Goal: Task Accomplishment & Management: Complete application form

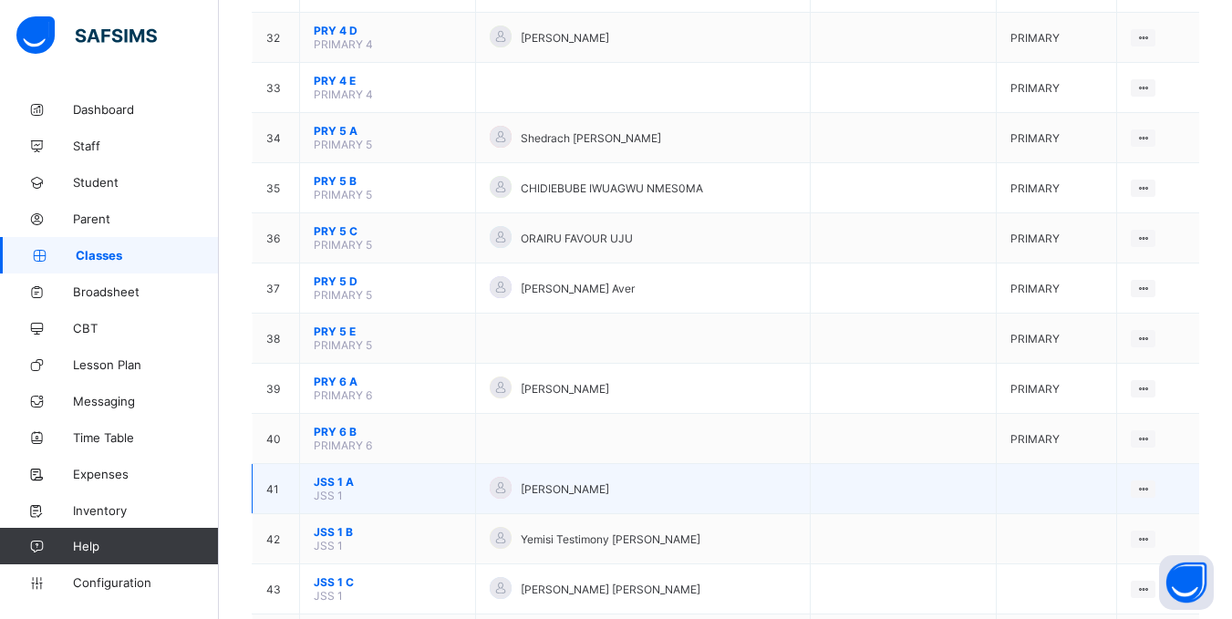
scroll to position [1733, 0]
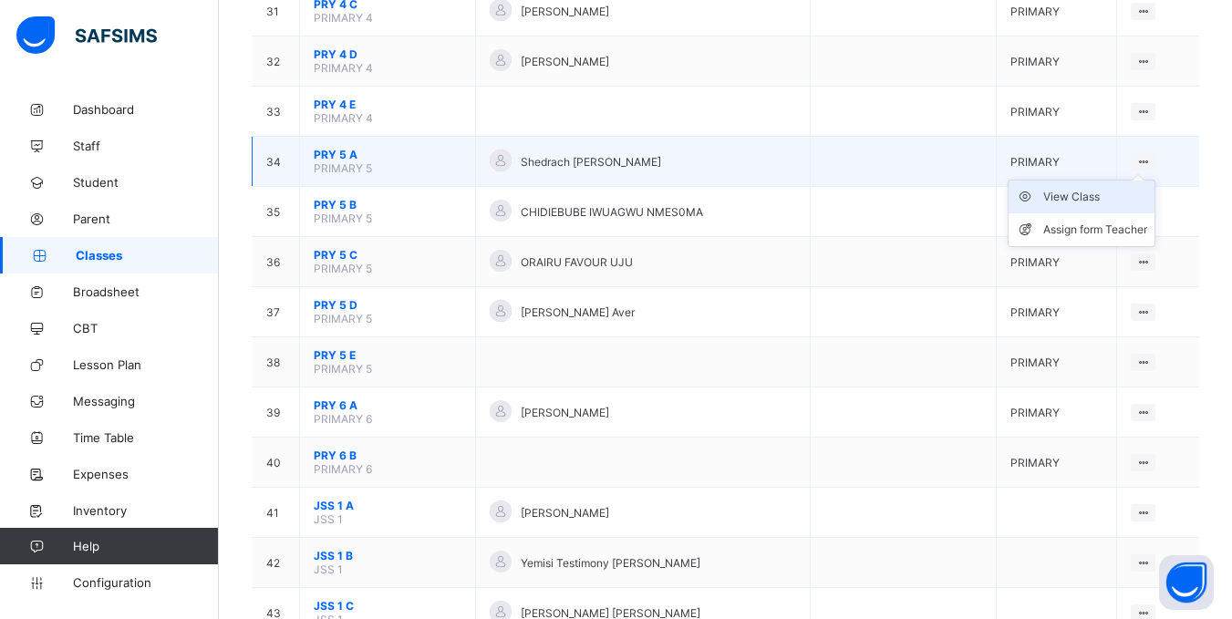
click at [1083, 194] on div "View Class" at bounding box center [1096, 197] width 104 height 18
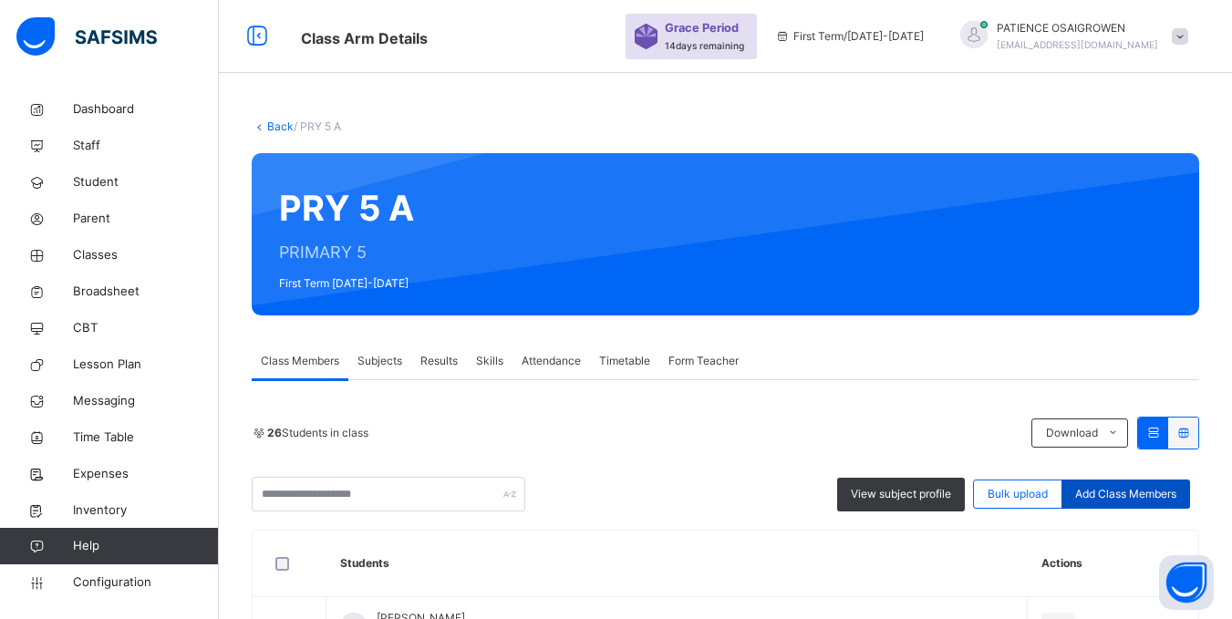
click at [1148, 490] on span "Add Class Members" at bounding box center [1126, 494] width 101 height 16
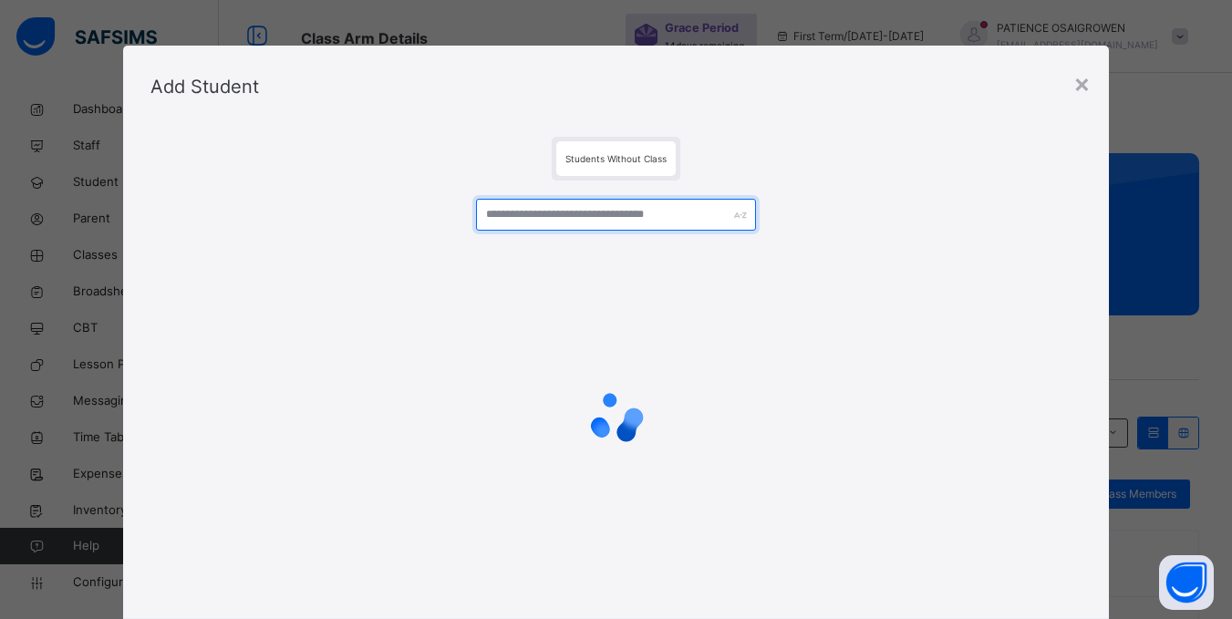
click at [587, 225] on input "text" at bounding box center [615, 215] width 279 height 32
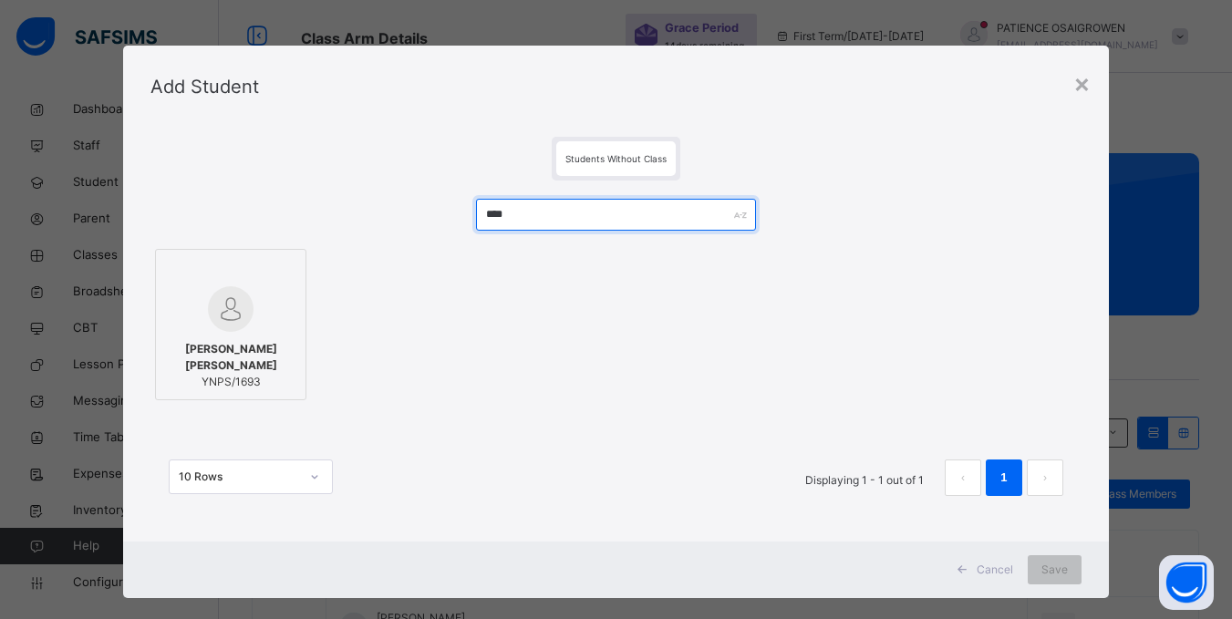
type input "****"
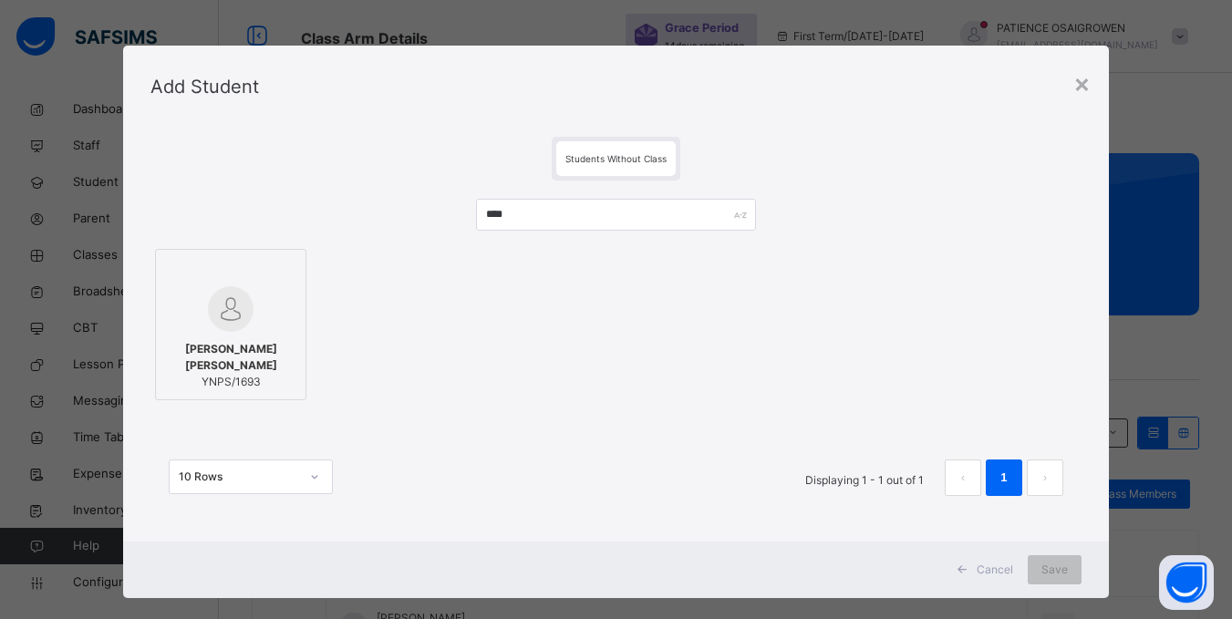
click at [232, 354] on span "[PERSON_NAME] [PERSON_NAME]" at bounding box center [230, 357] width 131 height 33
click at [1054, 573] on span "Save" at bounding box center [1067, 570] width 26 height 16
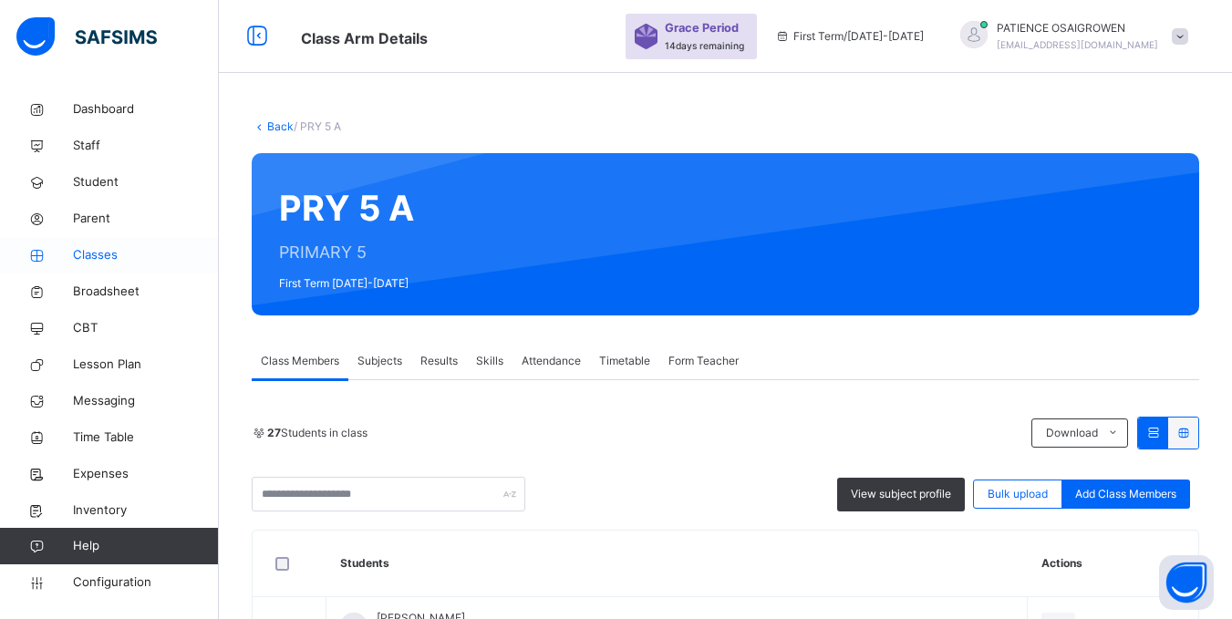
click at [97, 259] on span "Classes" at bounding box center [146, 255] width 146 height 18
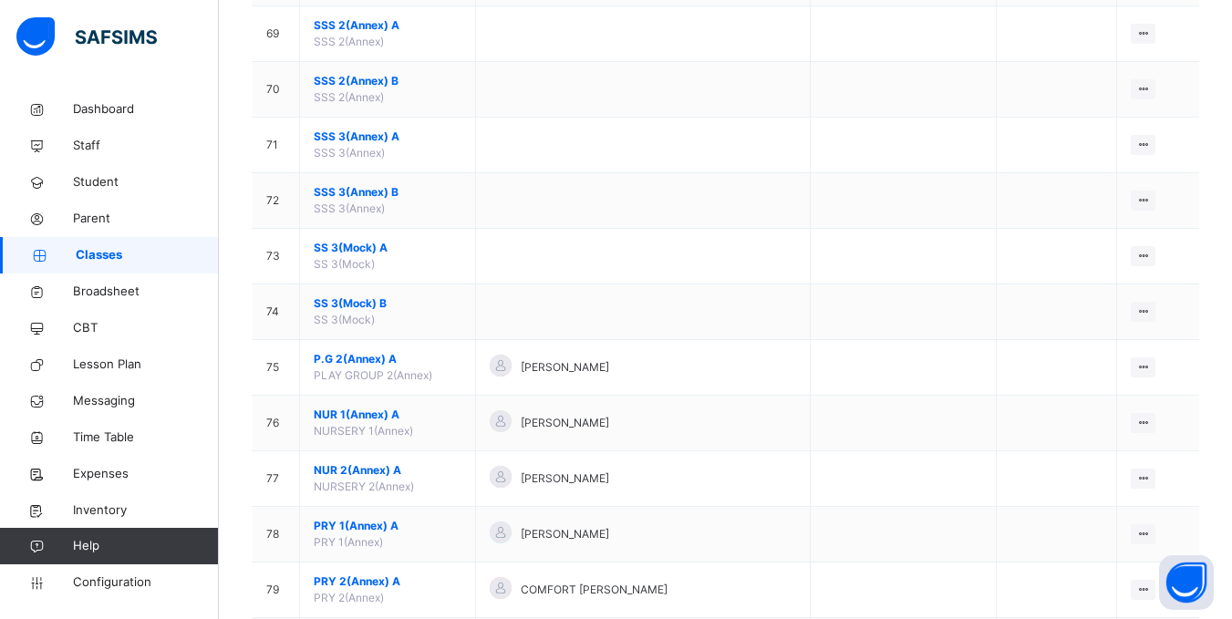
scroll to position [4206, 0]
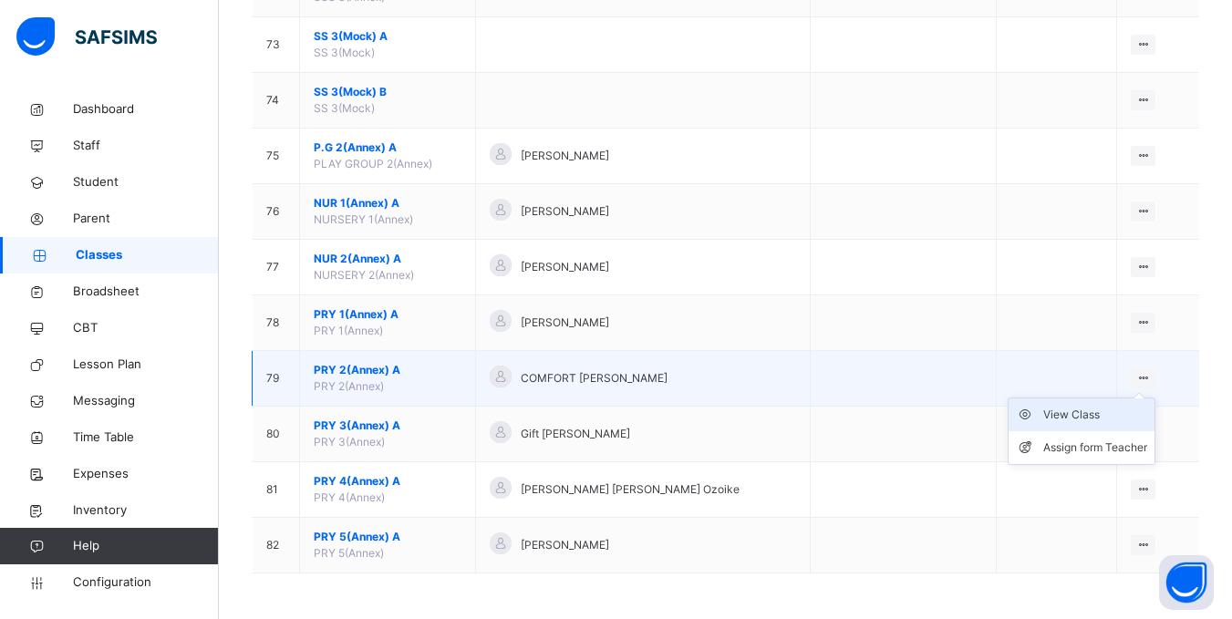
click at [1093, 416] on div "View Class" at bounding box center [1096, 415] width 104 height 18
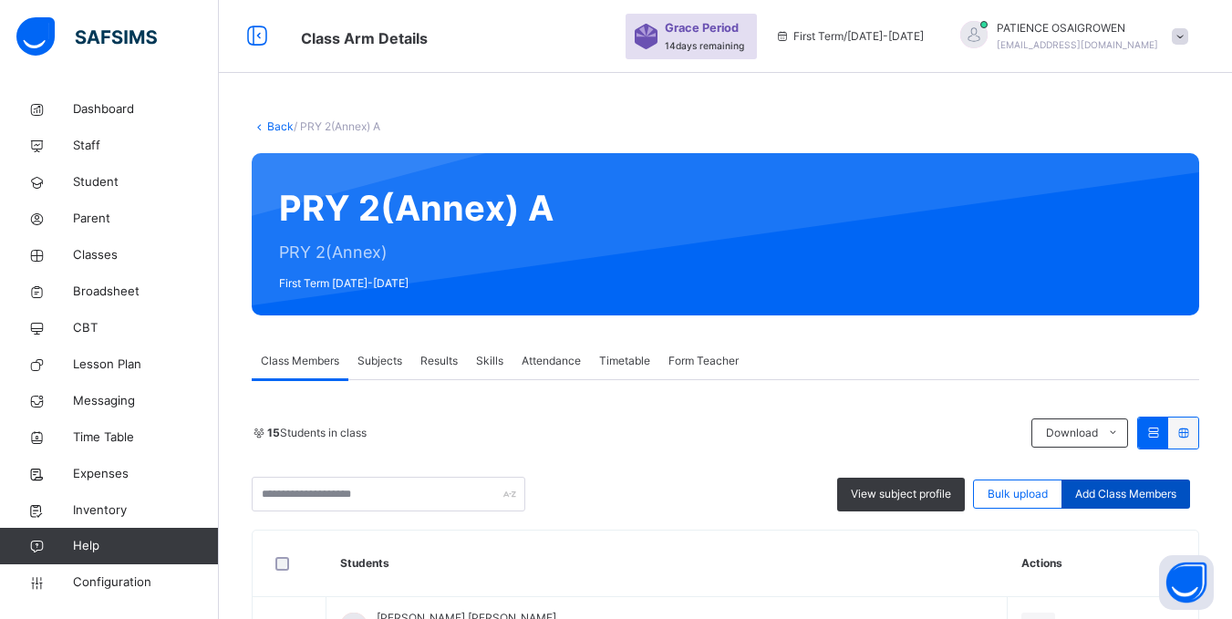
click at [1140, 494] on span "Add Class Members" at bounding box center [1126, 494] width 101 height 16
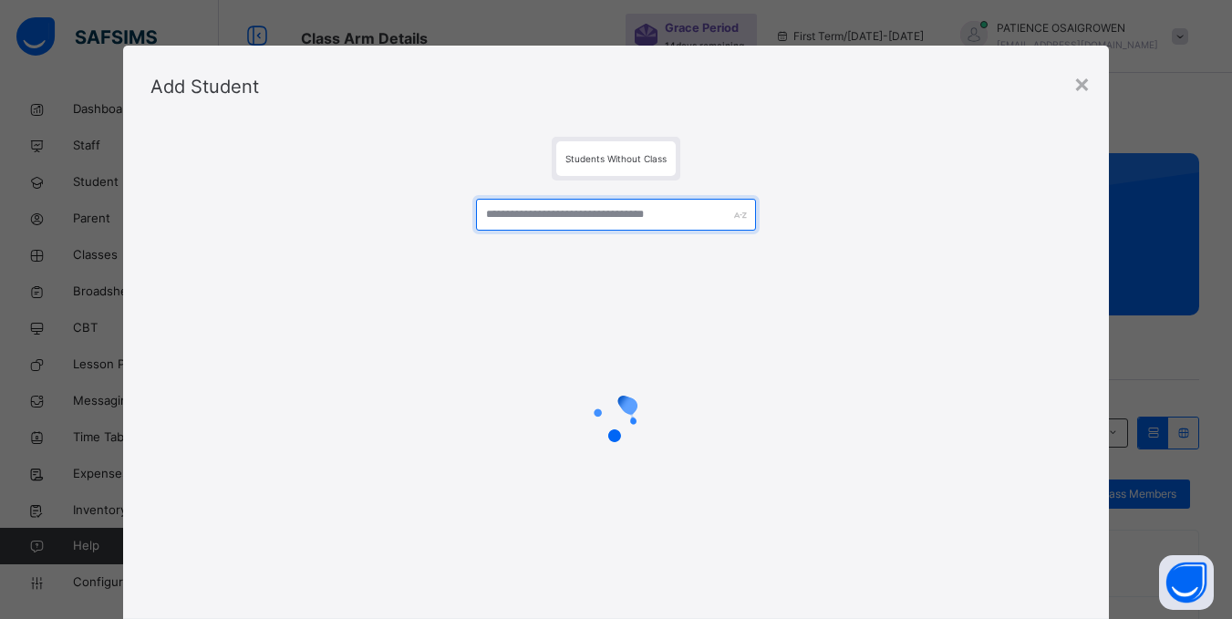
click at [633, 227] on input "text" at bounding box center [615, 215] width 279 height 32
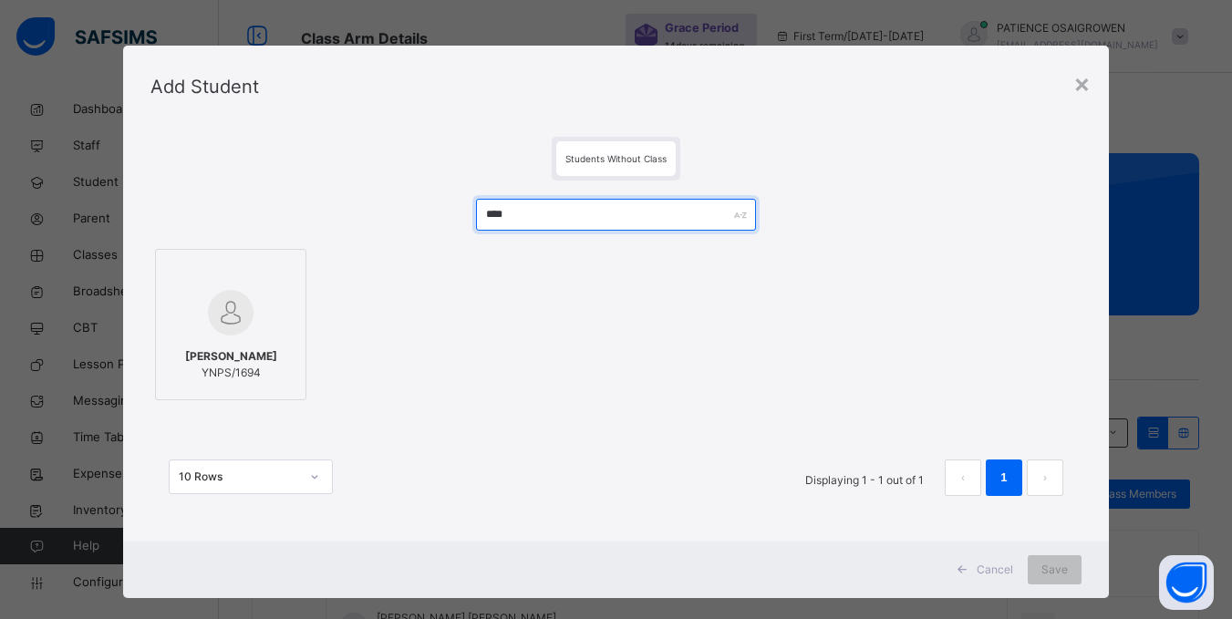
type input "****"
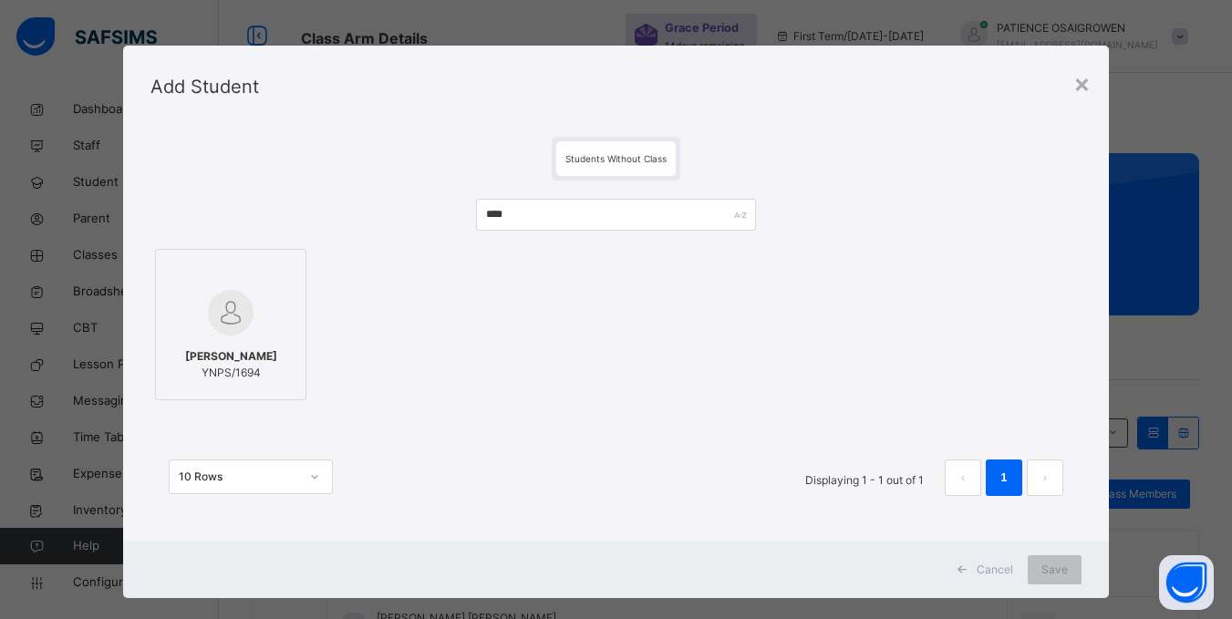
click at [234, 358] on span "[PERSON_NAME]" at bounding box center [231, 356] width 92 height 16
click at [1055, 568] on span "Save" at bounding box center [1067, 570] width 26 height 16
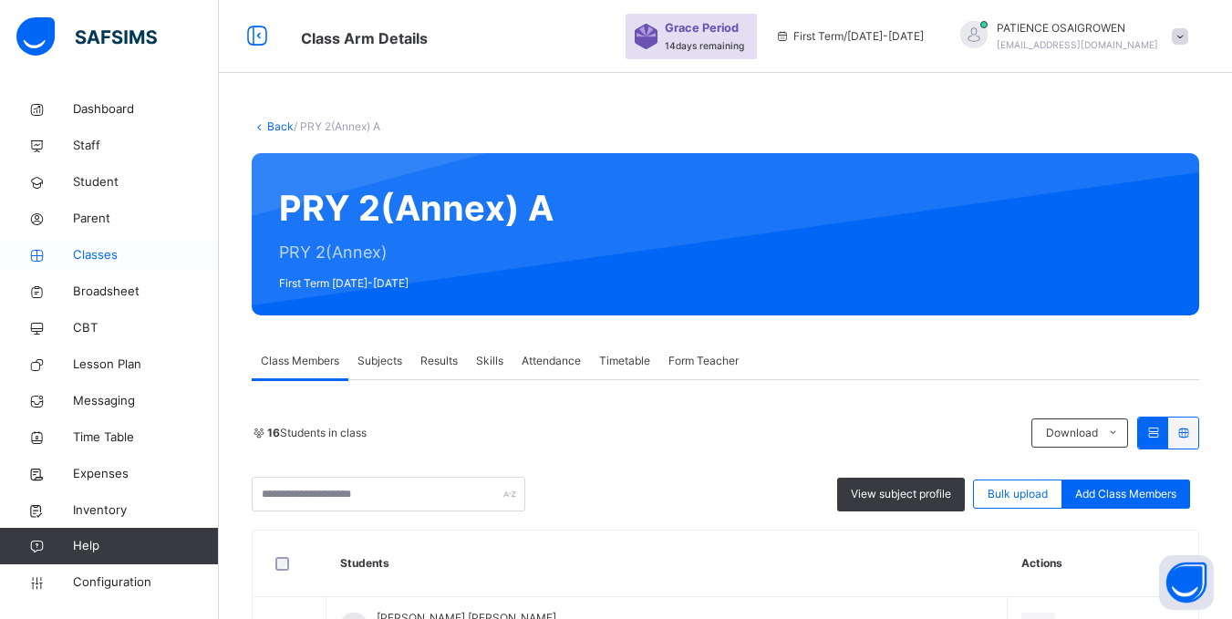
click at [78, 257] on span "Classes" at bounding box center [146, 255] width 146 height 18
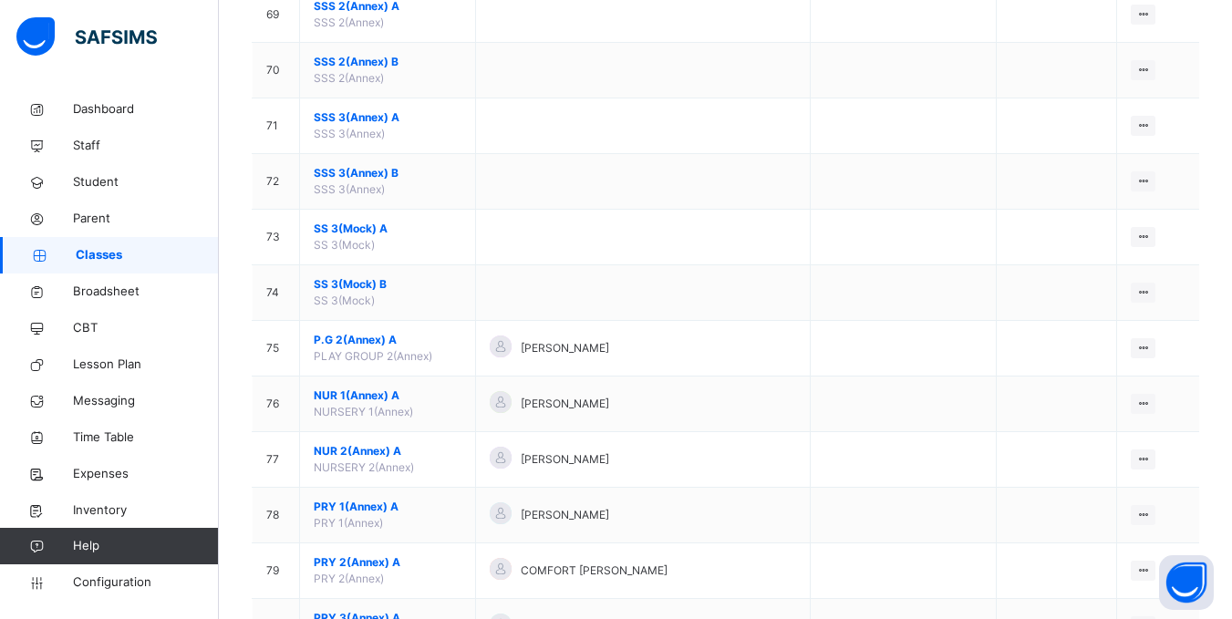
scroll to position [4206, 0]
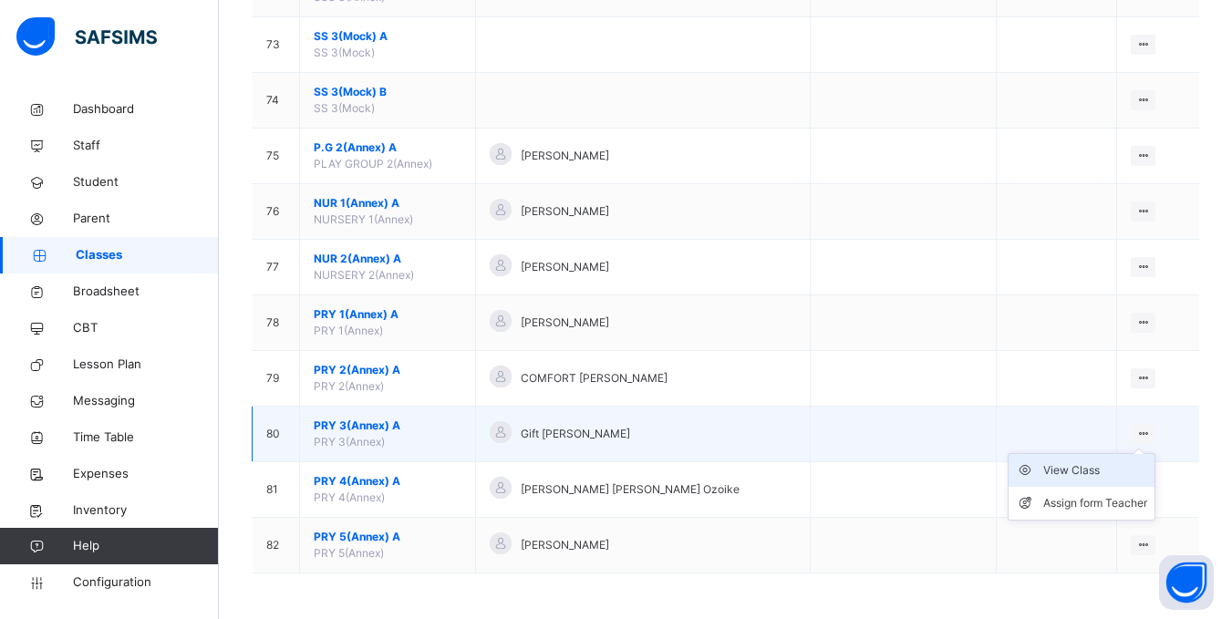
click at [1092, 473] on div "View Class" at bounding box center [1096, 471] width 104 height 18
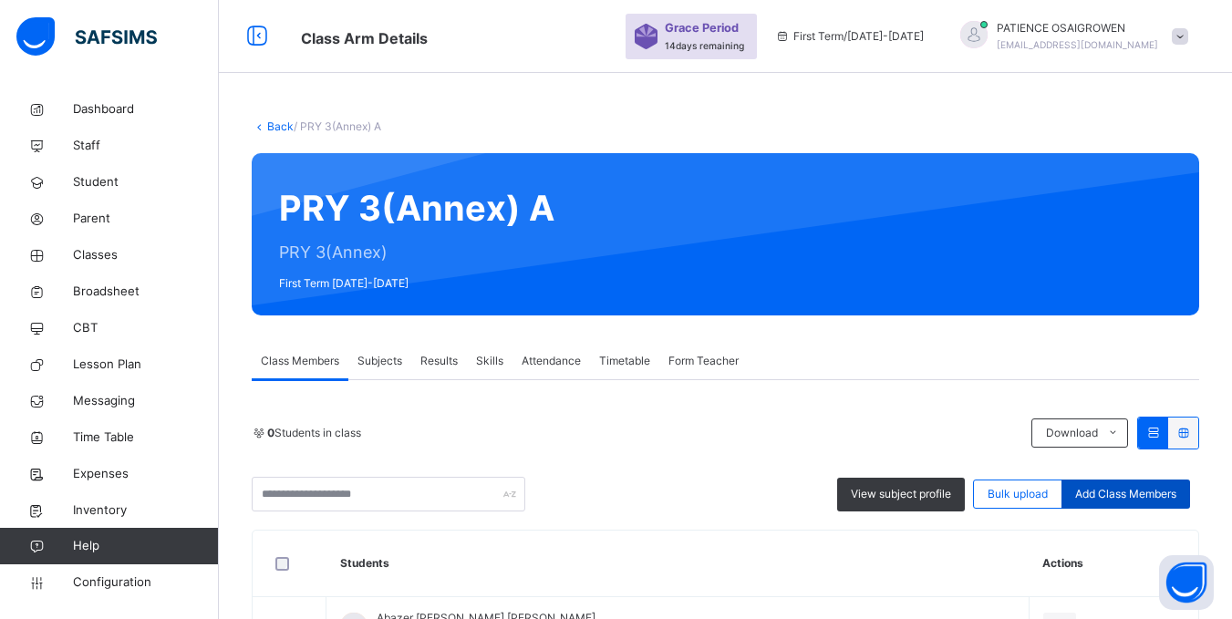
click at [1105, 493] on span "Add Class Members" at bounding box center [1126, 494] width 101 height 16
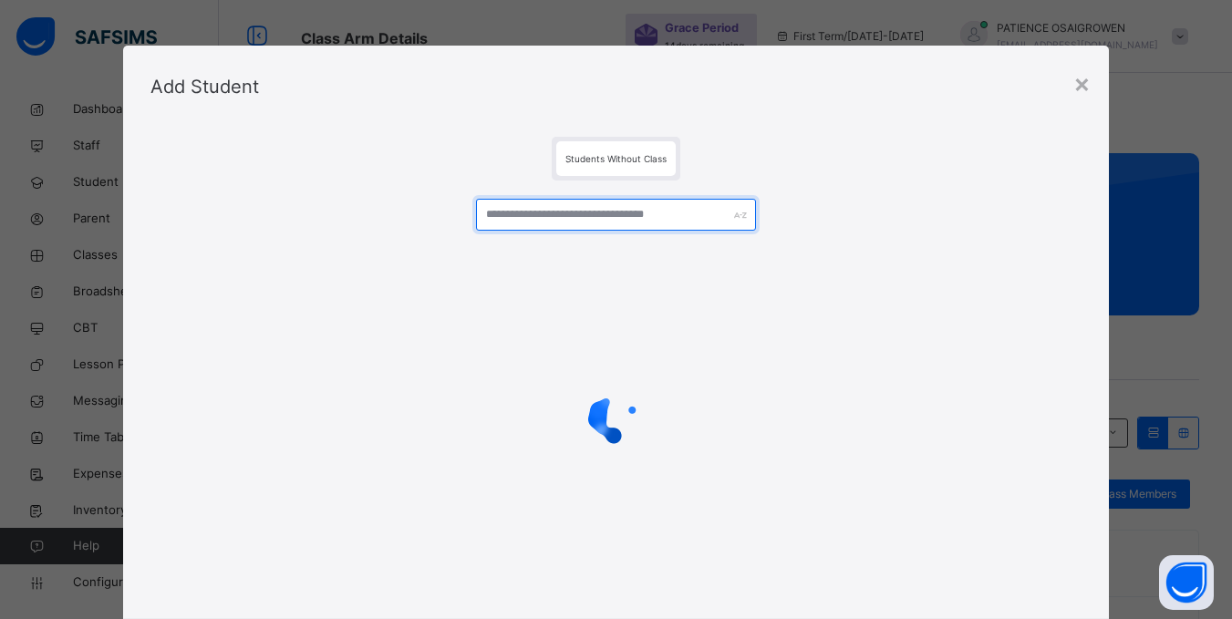
click at [584, 221] on input "text" at bounding box center [615, 215] width 279 height 32
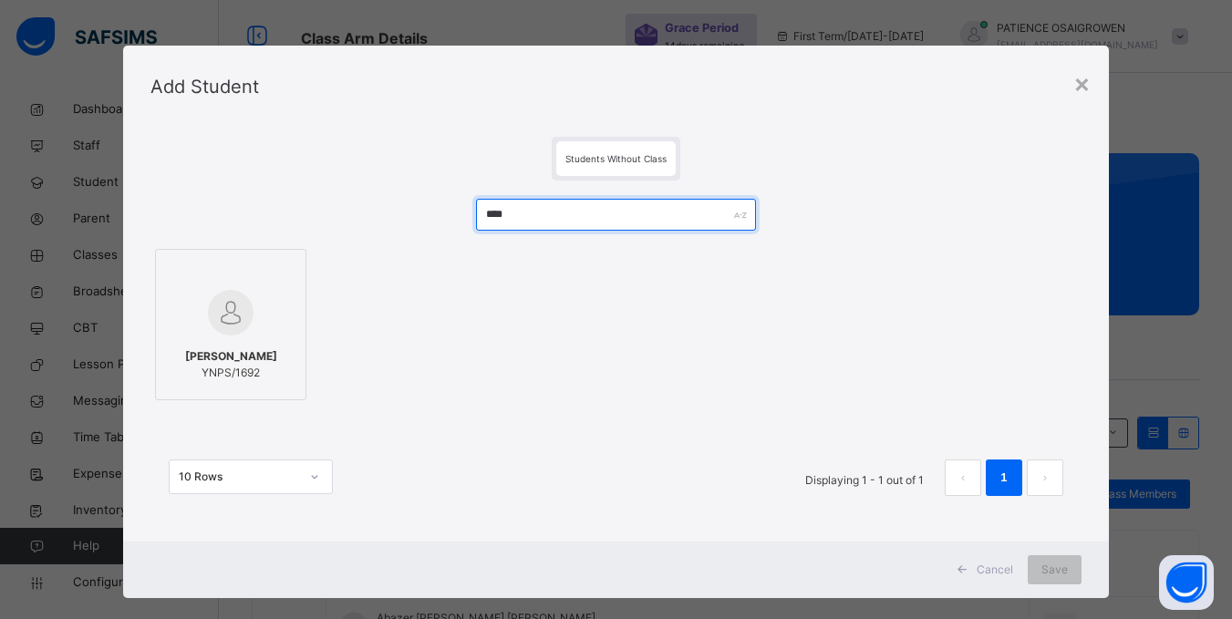
type input "****"
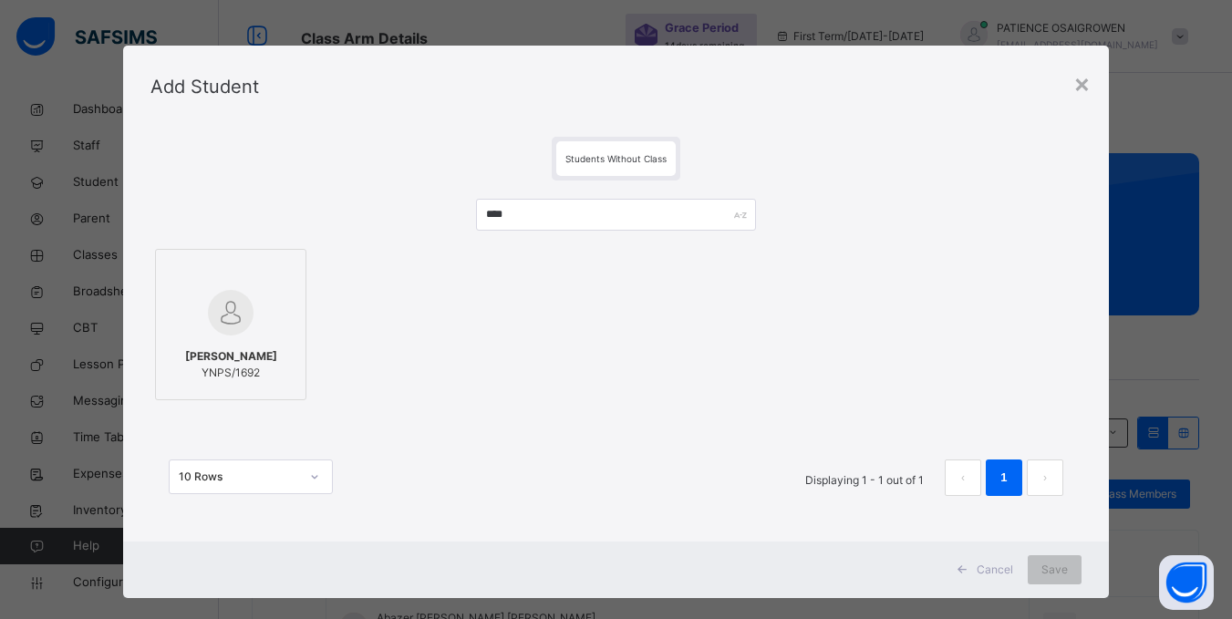
click at [226, 327] on img at bounding box center [231, 313] width 46 height 46
drag, startPoint x: 1075, startPoint y: 568, endPoint x: 1070, endPoint y: 557, distance: 11.9
click at [1075, 568] on span "Save" at bounding box center [1067, 570] width 26 height 16
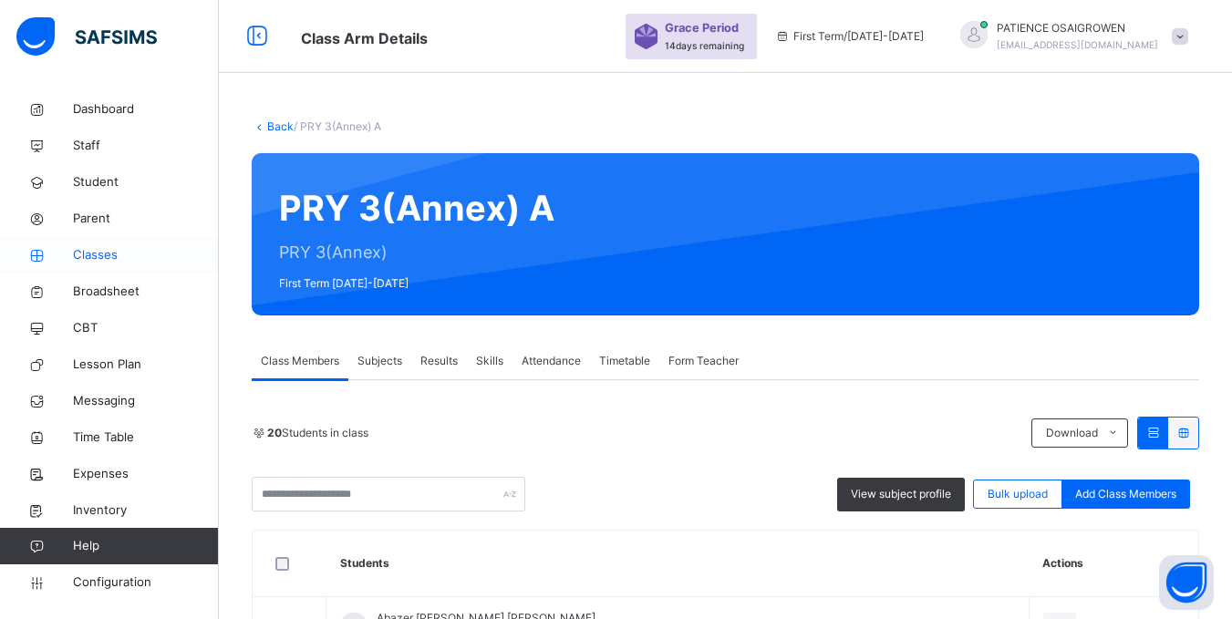
click at [95, 260] on span "Classes" at bounding box center [146, 255] width 146 height 18
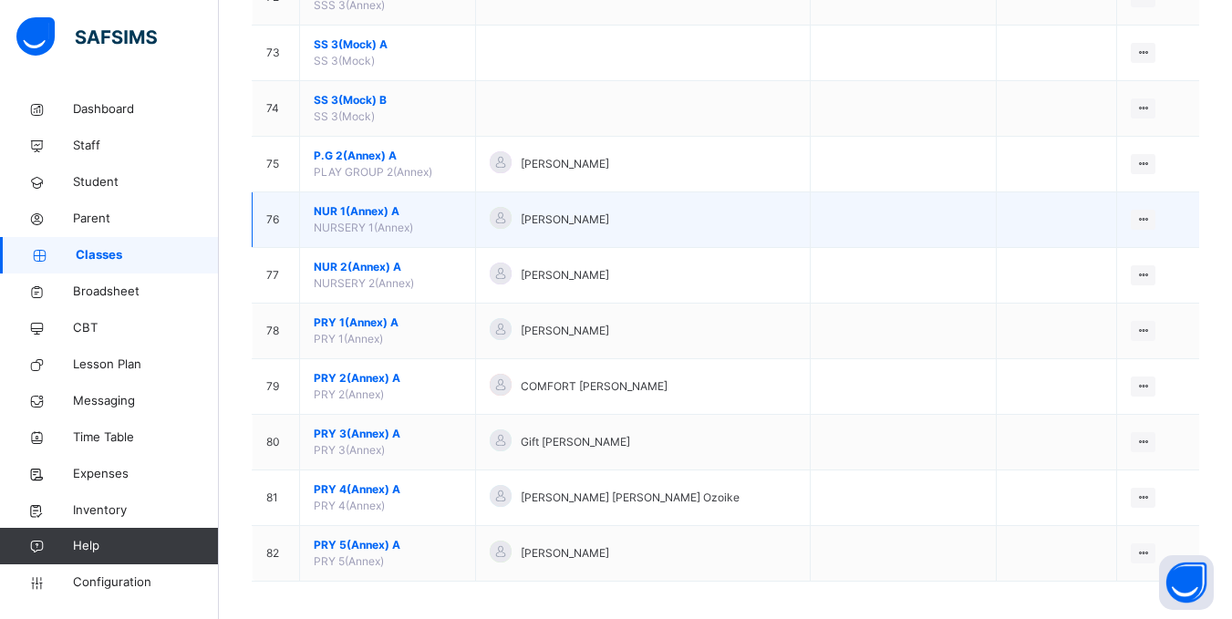
scroll to position [4206, 0]
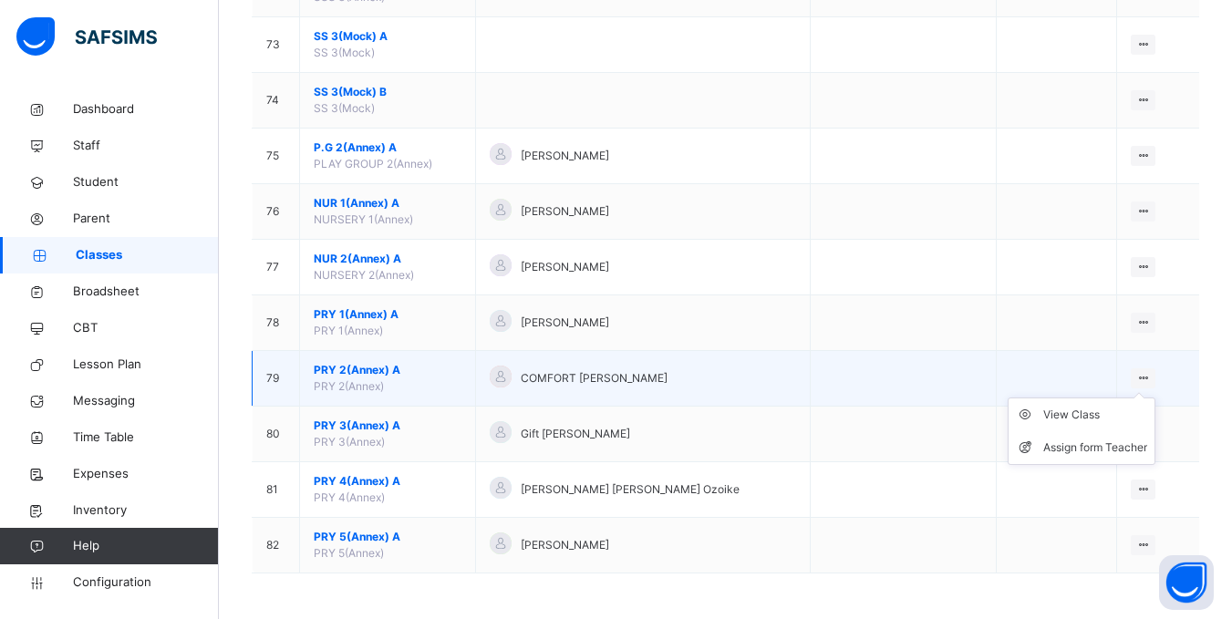
click at [1151, 378] on icon at bounding box center [1144, 378] width 16 height 14
click at [1097, 417] on div "View Class" at bounding box center [1096, 415] width 104 height 18
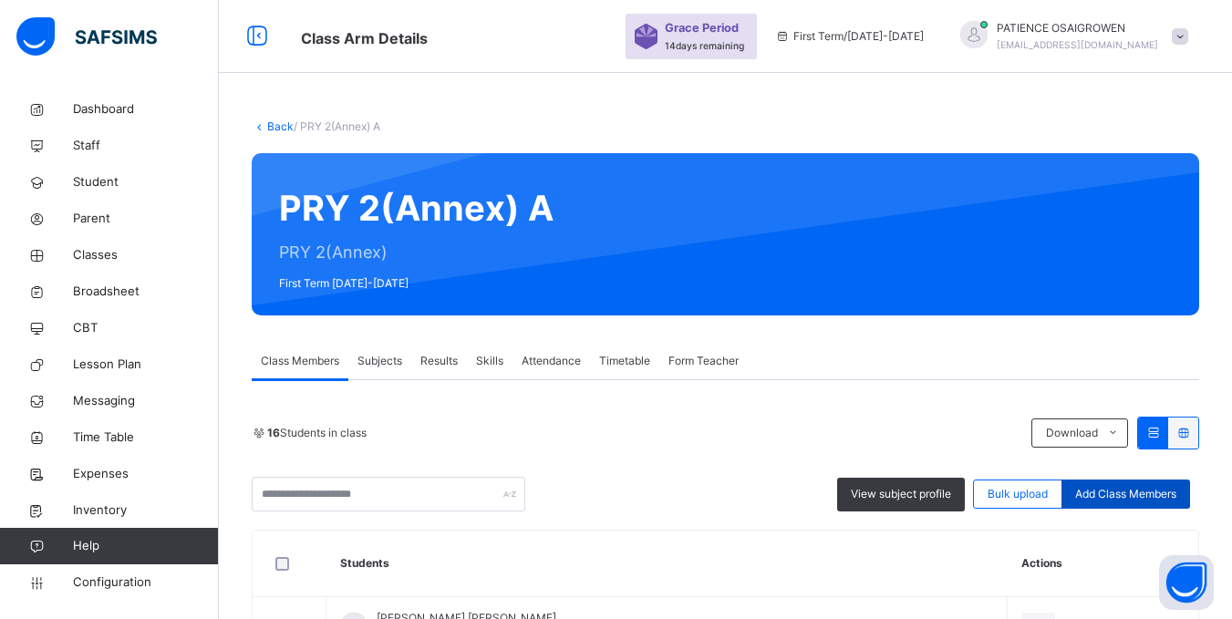
click at [1140, 497] on span "Add Class Members" at bounding box center [1126, 494] width 101 height 16
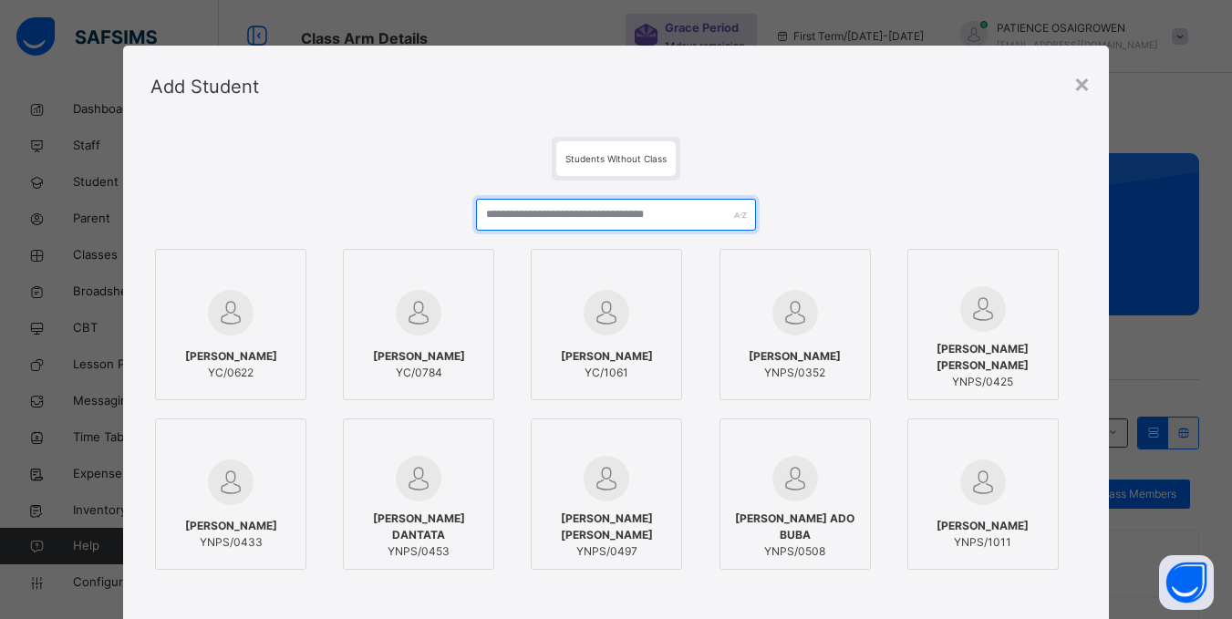
click at [547, 222] on input "text" at bounding box center [615, 215] width 279 height 32
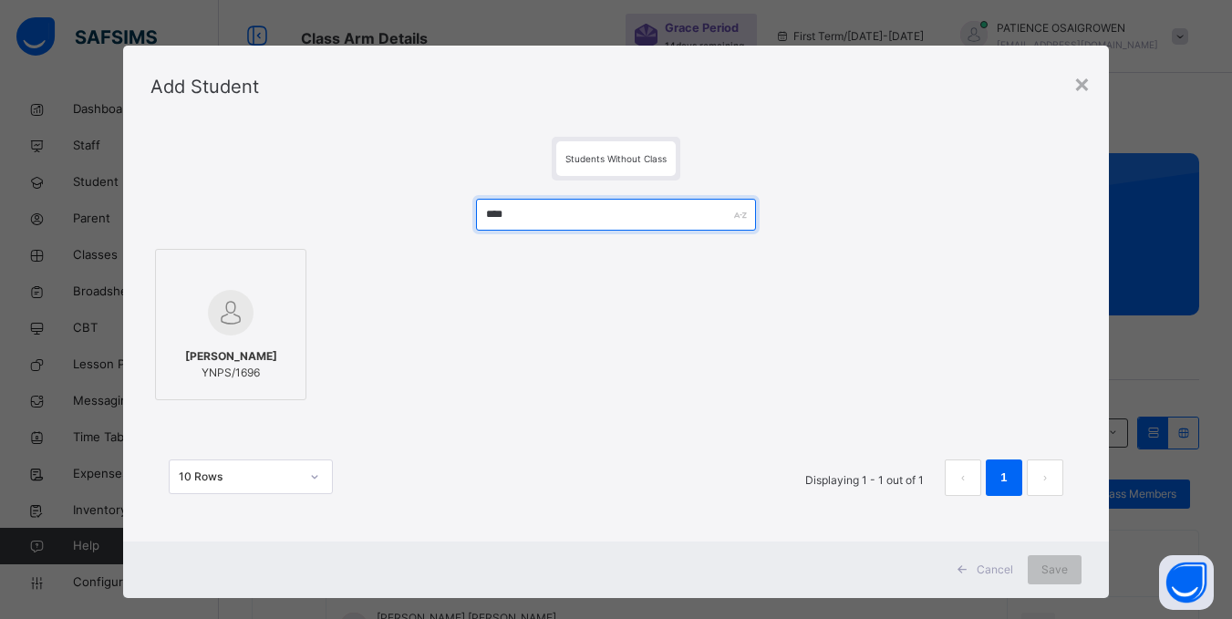
type input "****"
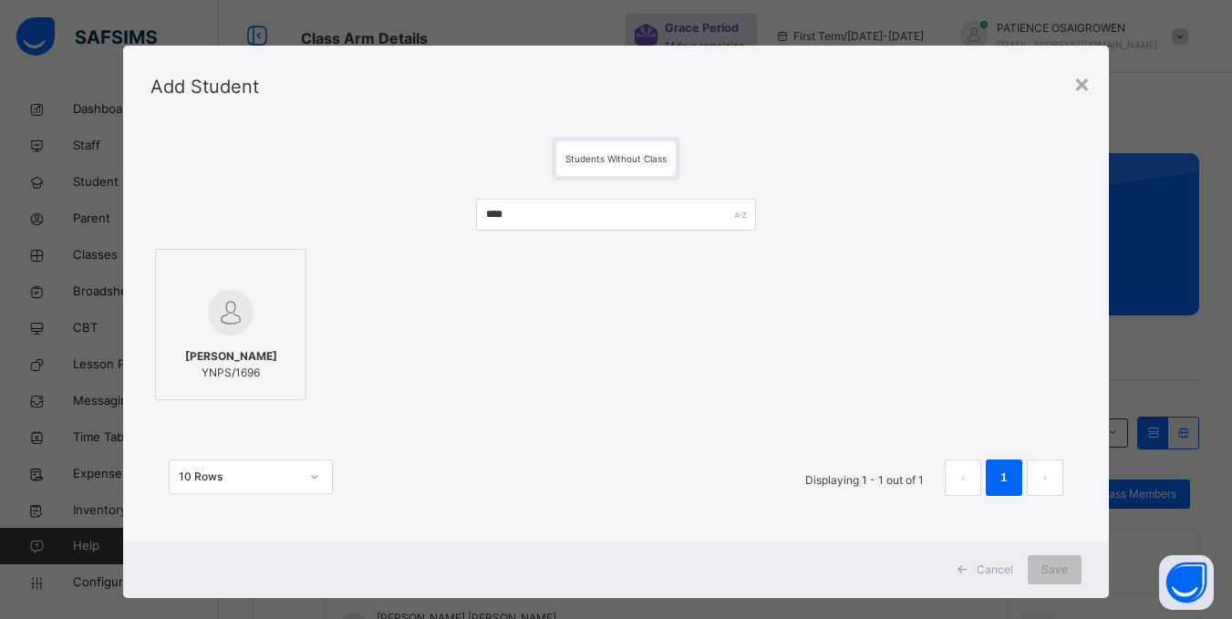
click at [204, 339] on div "[PERSON_NAME]/1696" at bounding box center [230, 364] width 131 height 51
click at [1069, 573] on span "Save" at bounding box center [1067, 570] width 26 height 16
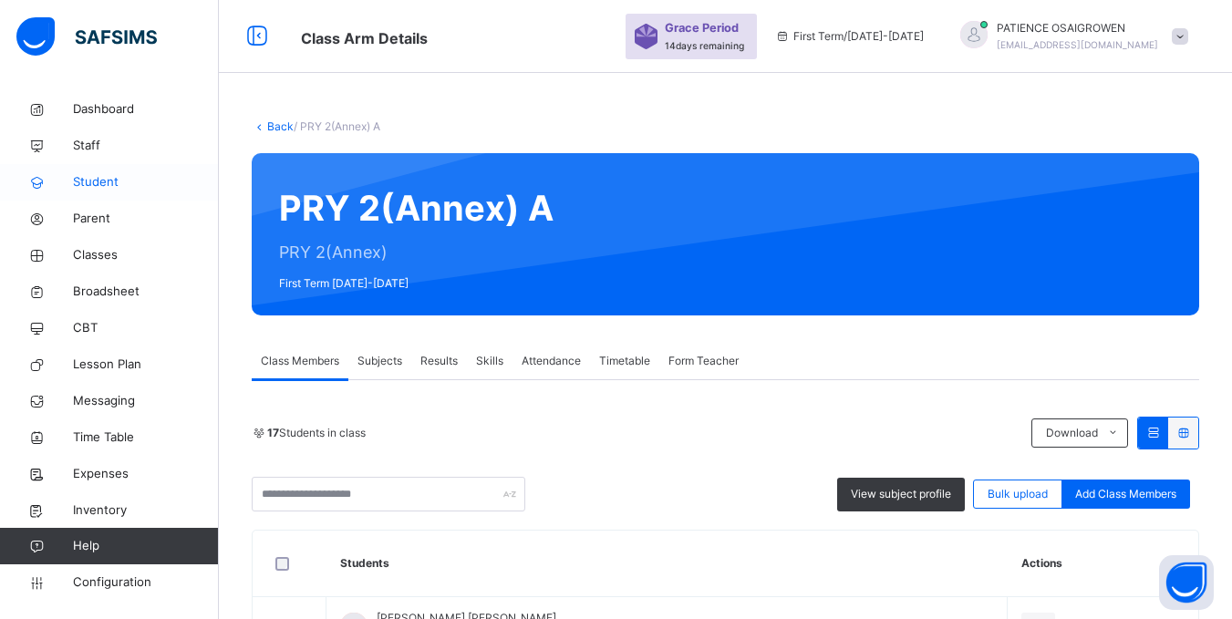
click at [100, 187] on span "Student" at bounding box center [146, 182] width 146 height 18
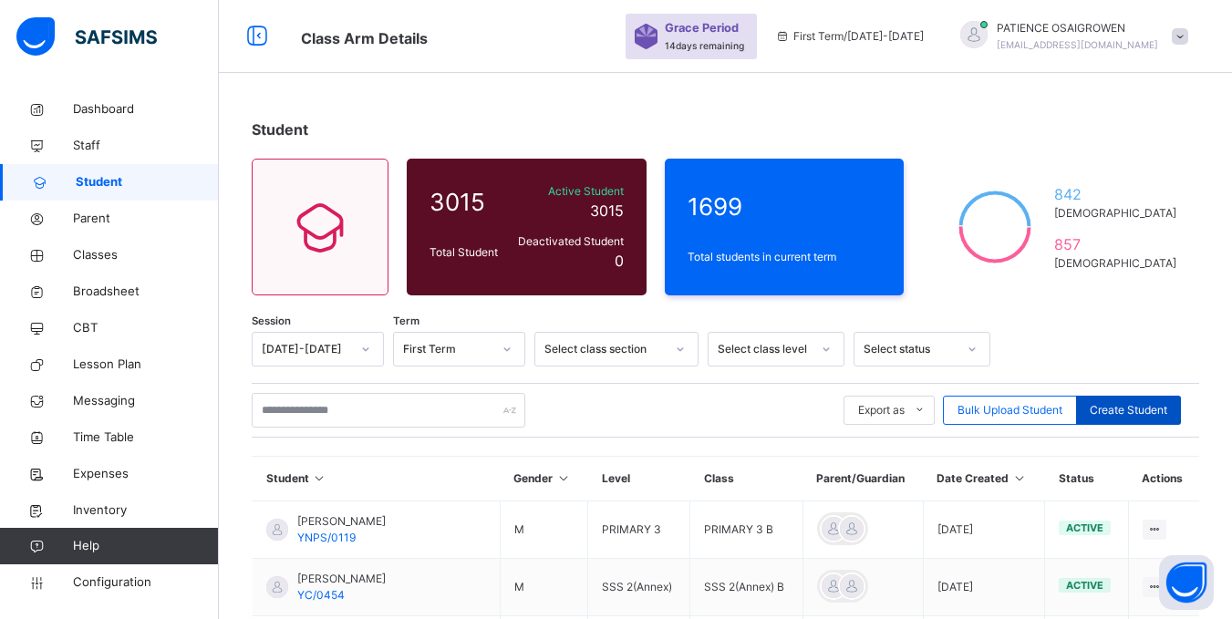
click at [1181, 408] on div "Create Student" at bounding box center [1128, 410] width 105 height 29
select select "**"
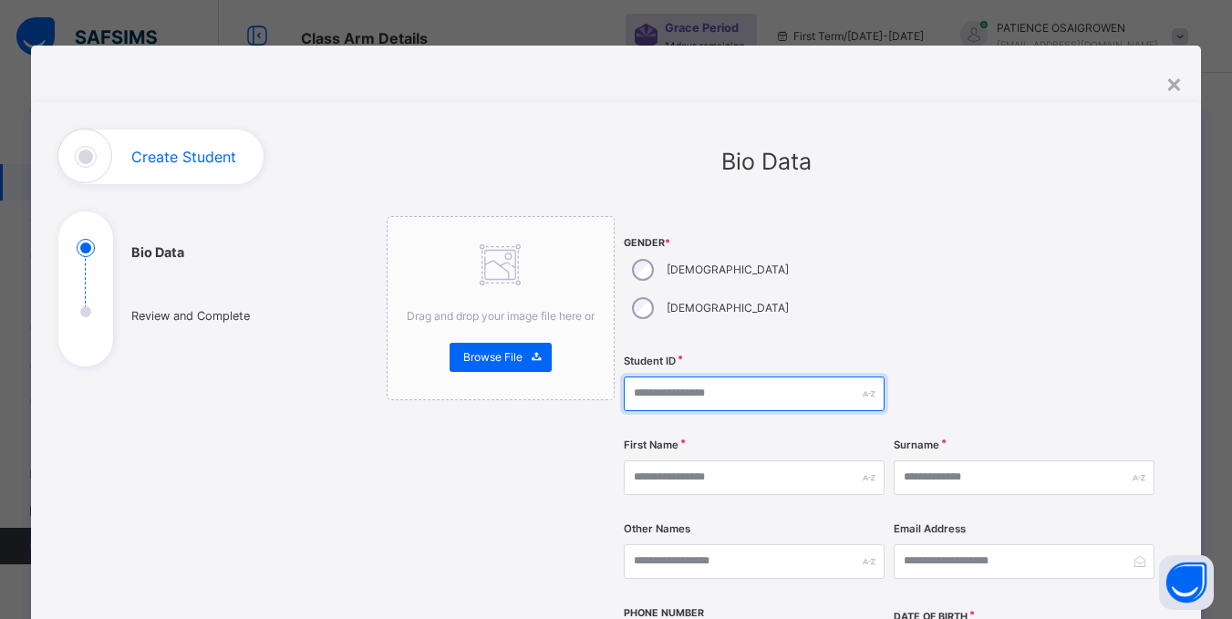
click at [707, 377] on input "text" at bounding box center [754, 394] width 261 height 35
type input "*********"
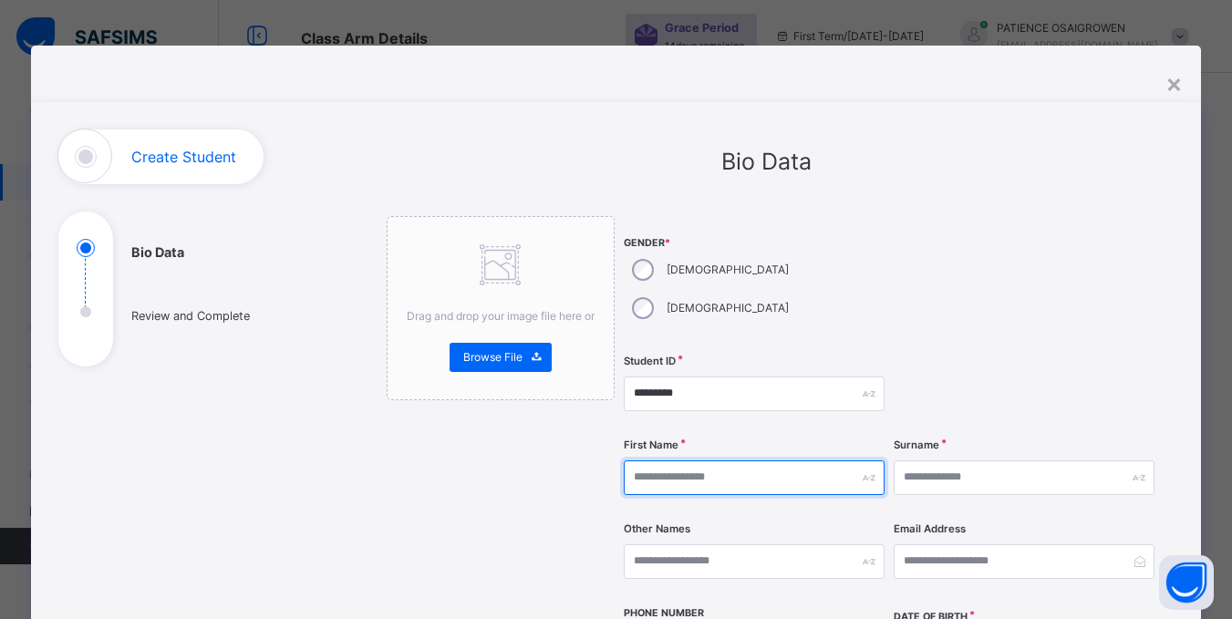
click at [806, 461] on input "text" at bounding box center [754, 478] width 261 height 35
type input "*****"
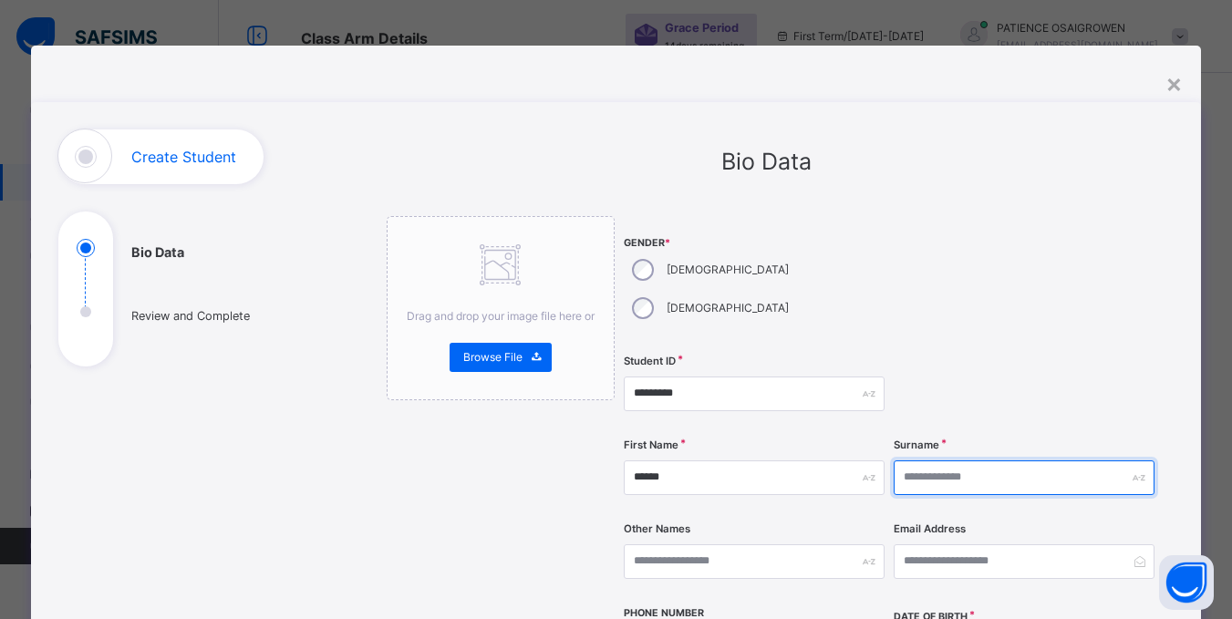
click at [971, 461] on input "text" at bounding box center [1024, 478] width 261 height 35
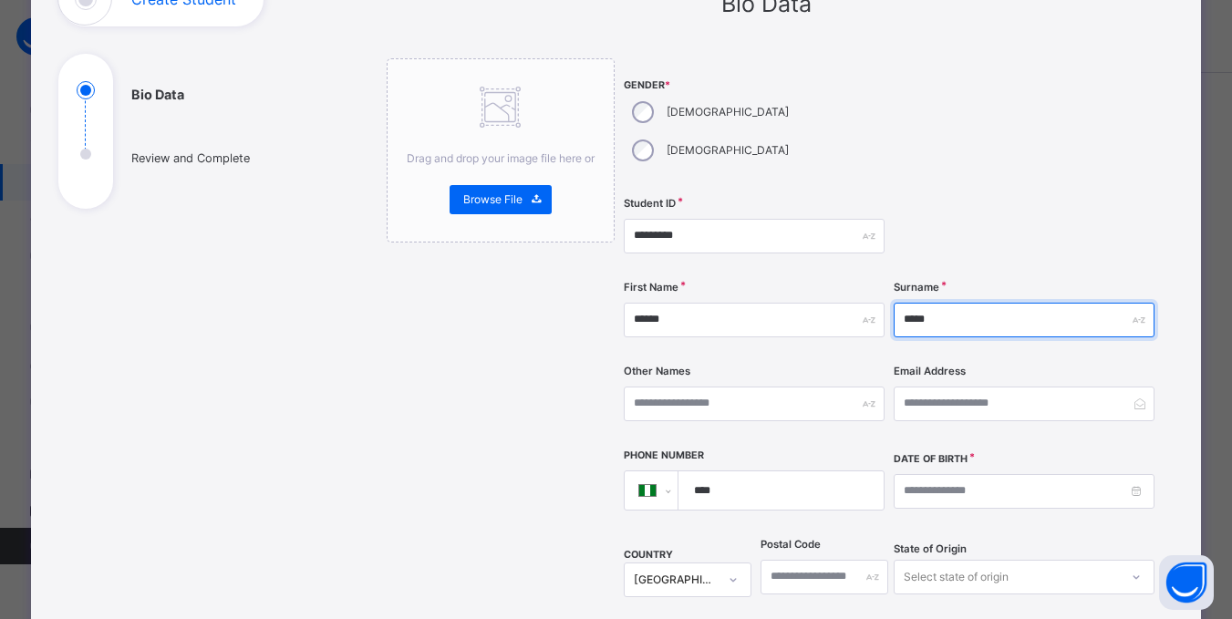
scroll to position [182, 0]
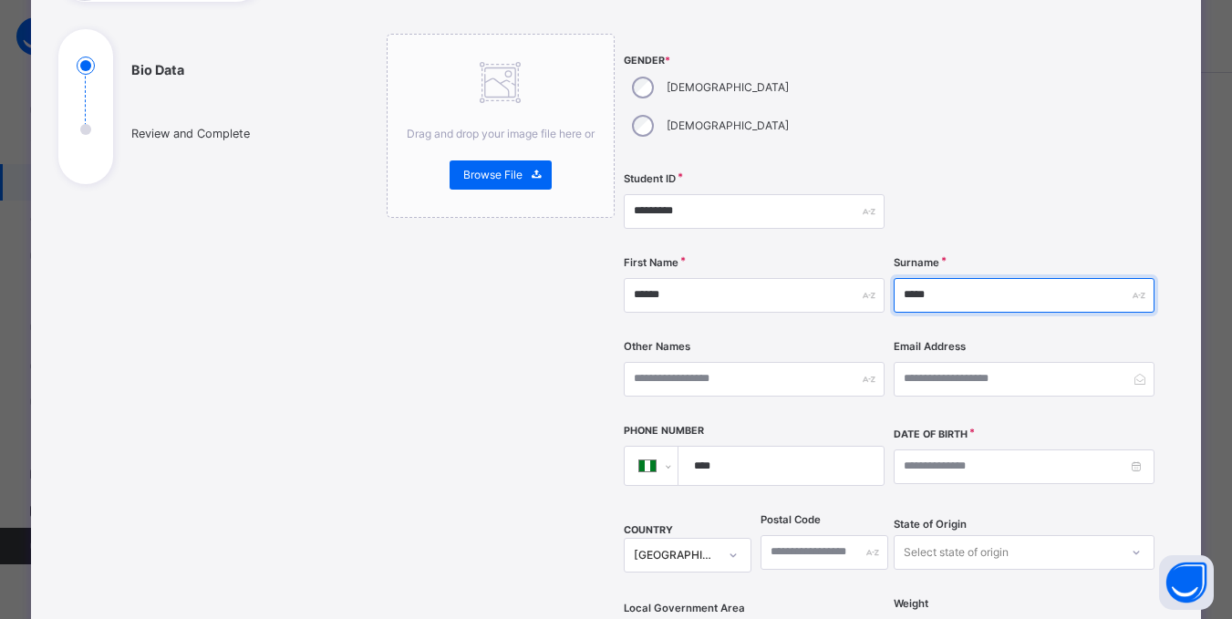
type input "*****"
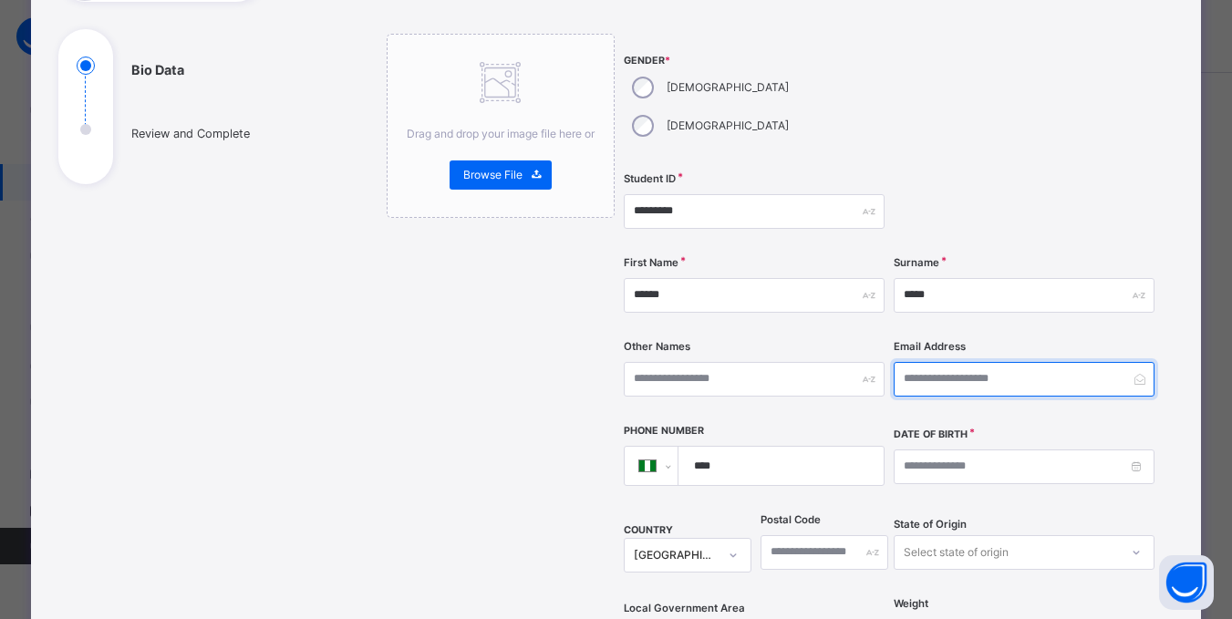
click at [1026, 362] on input "email" at bounding box center [1024, 379] width 261 height 35
type input "**********"
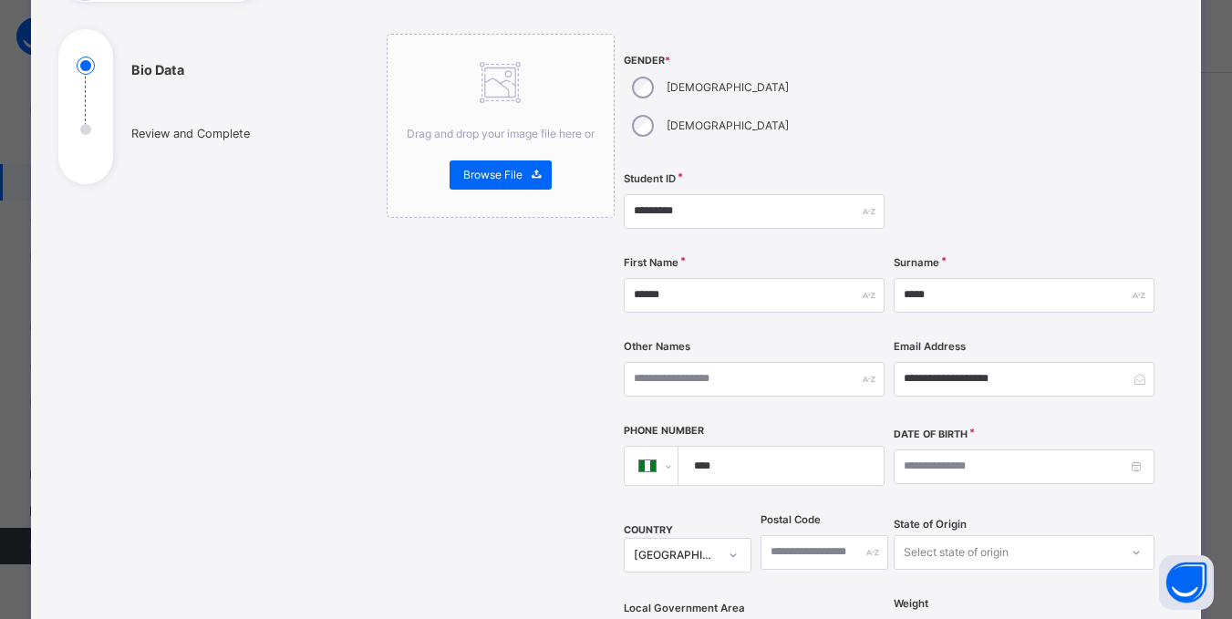
click at [823, 447] on input "****" at bounding box center [778, 466] width 190 height 38
type input "**********"
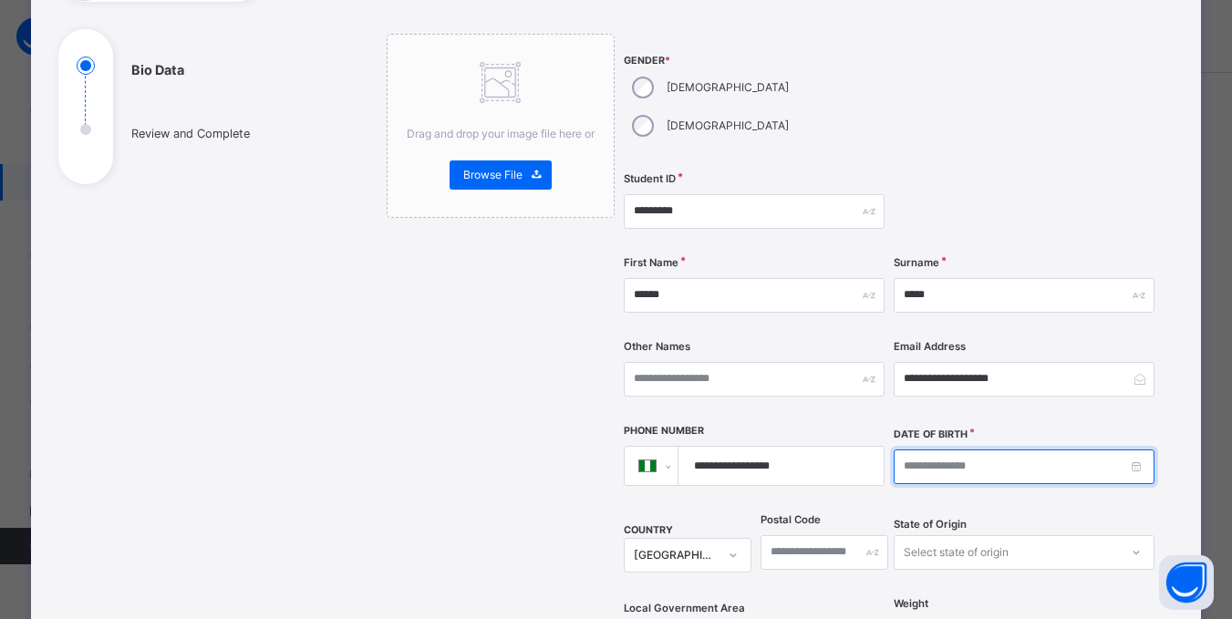
click at [1046, 450] on input at bounding box center [1024, 467] width 261 height 35
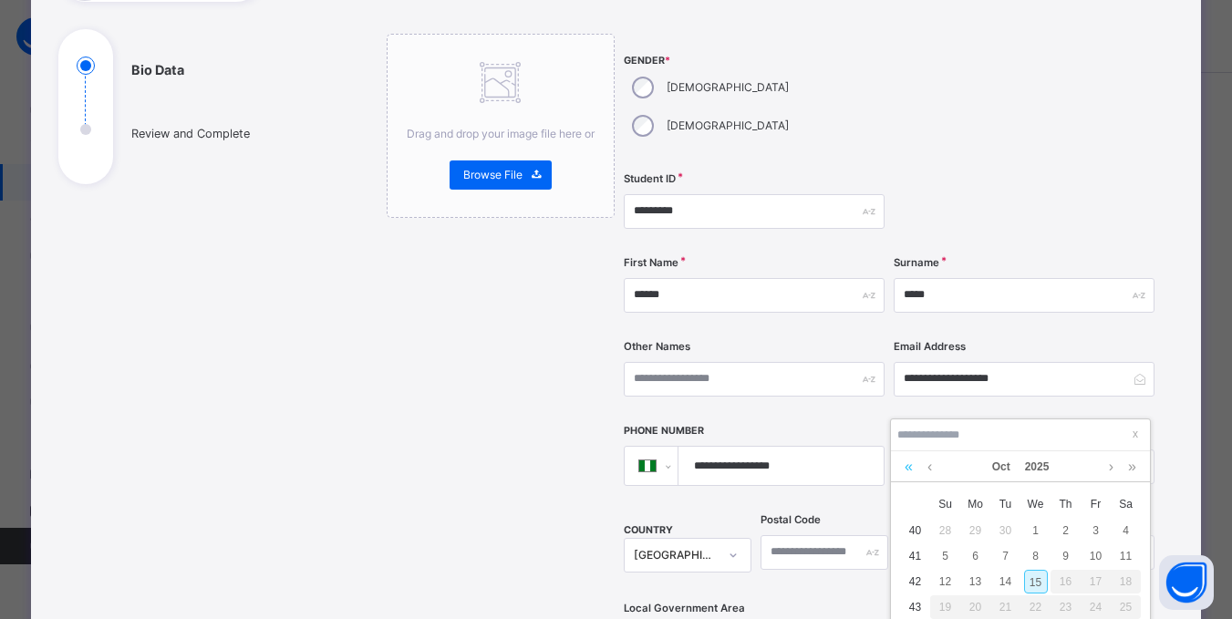
click at [908, 473] on link at bounding box center [908, 467] width 17 height 31
click at [908, 472] on link at bounding box center [908, 467] width 17 height 31
click at [1007, 602] on div "24" at bounding box center [1006, 608] width 24 height 24
type input "**********"
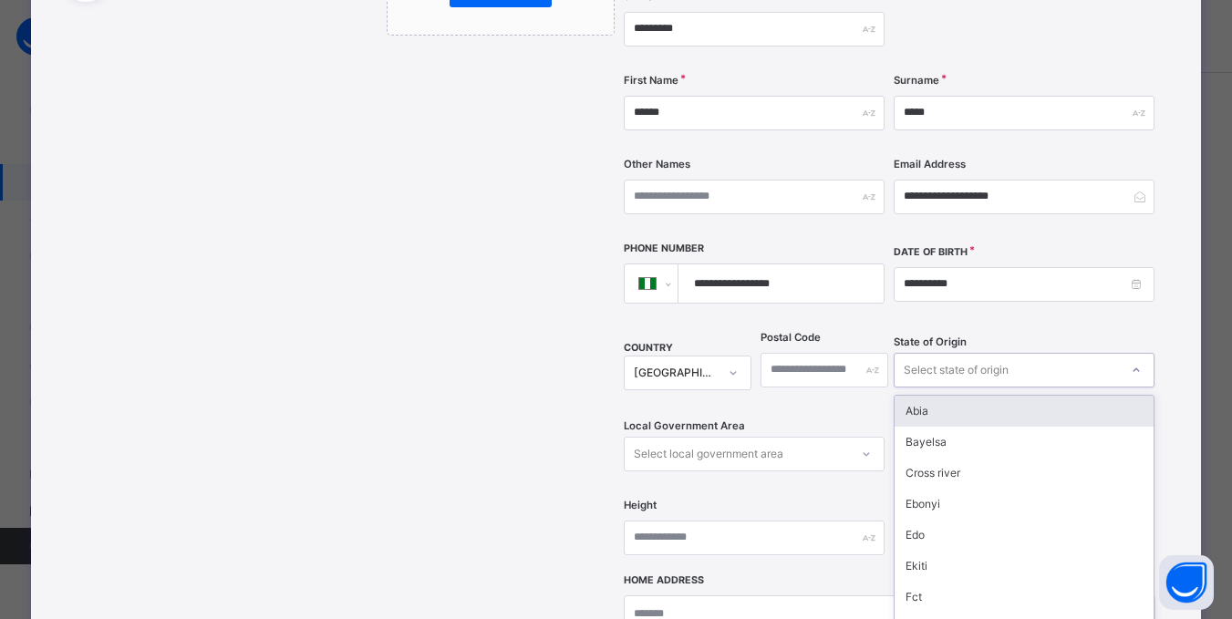
scroll to position [385, 0]
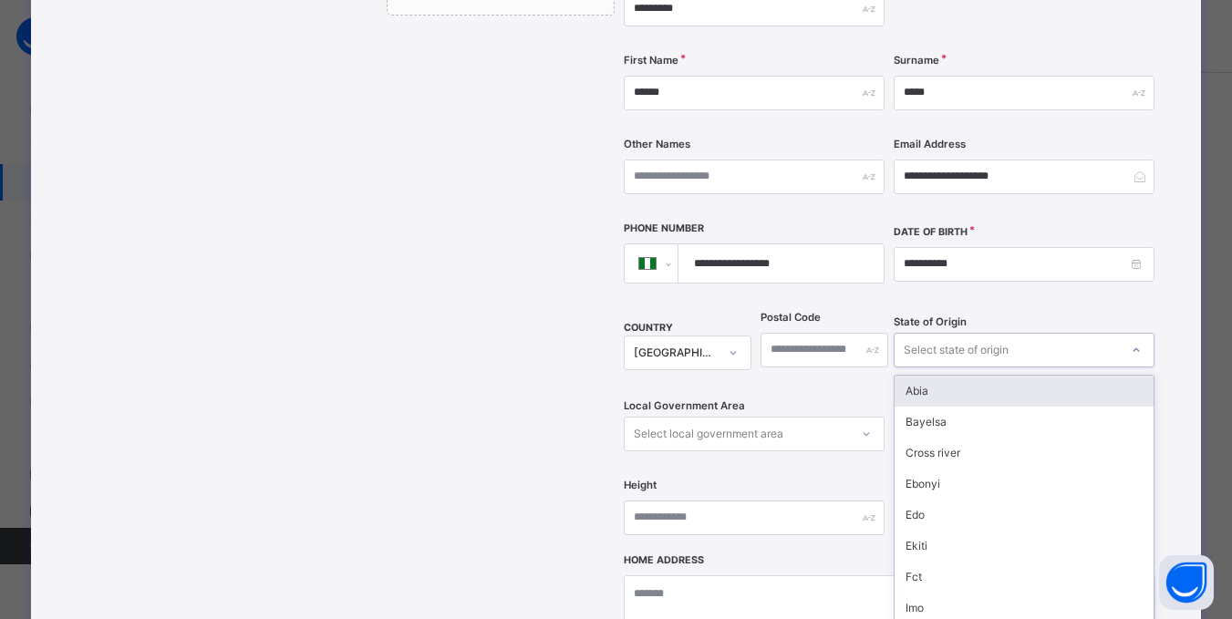
click at [1148, 331] on div "State of Origin option Abia focused, 1 of 37. 37 results available. Use Up and …" at bounding box center [1024, 350] width 261 height 75
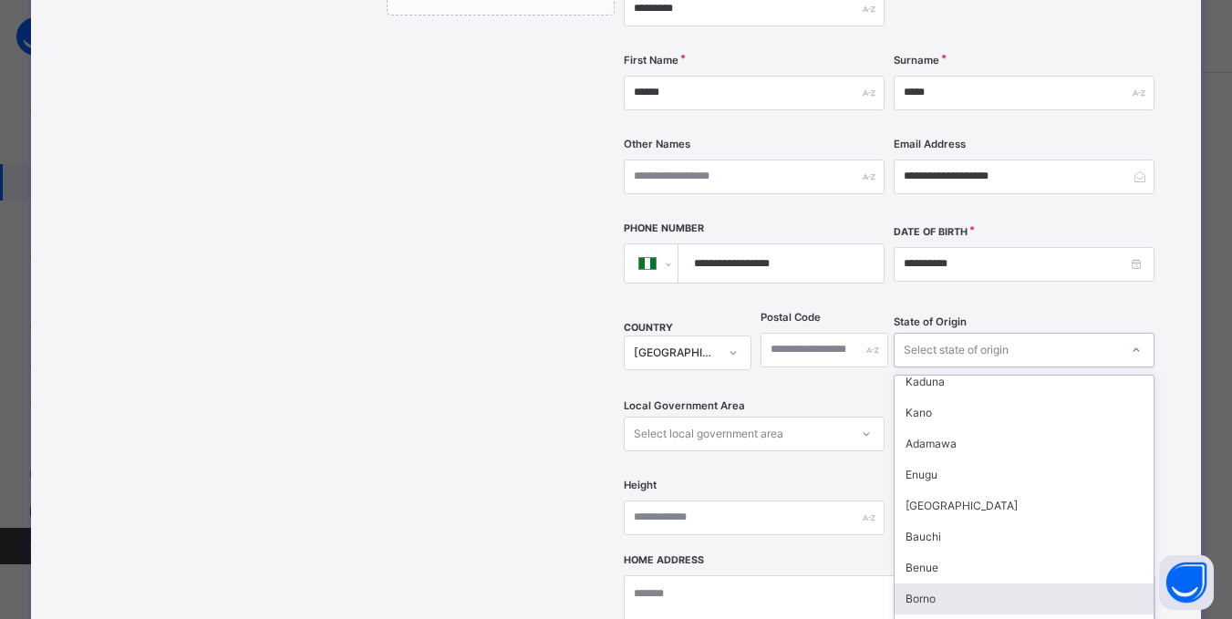
scroll to position [600, 0]
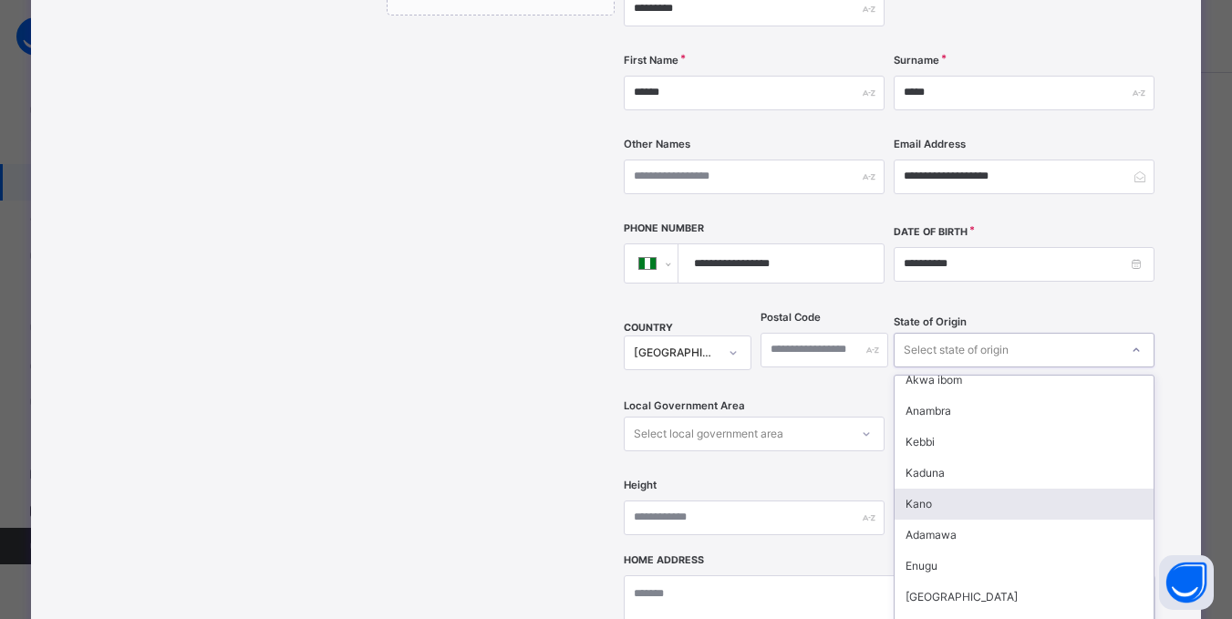
click at [920, 489] on div "Kano" at bounding box center [1024, 504] width 259 height 31
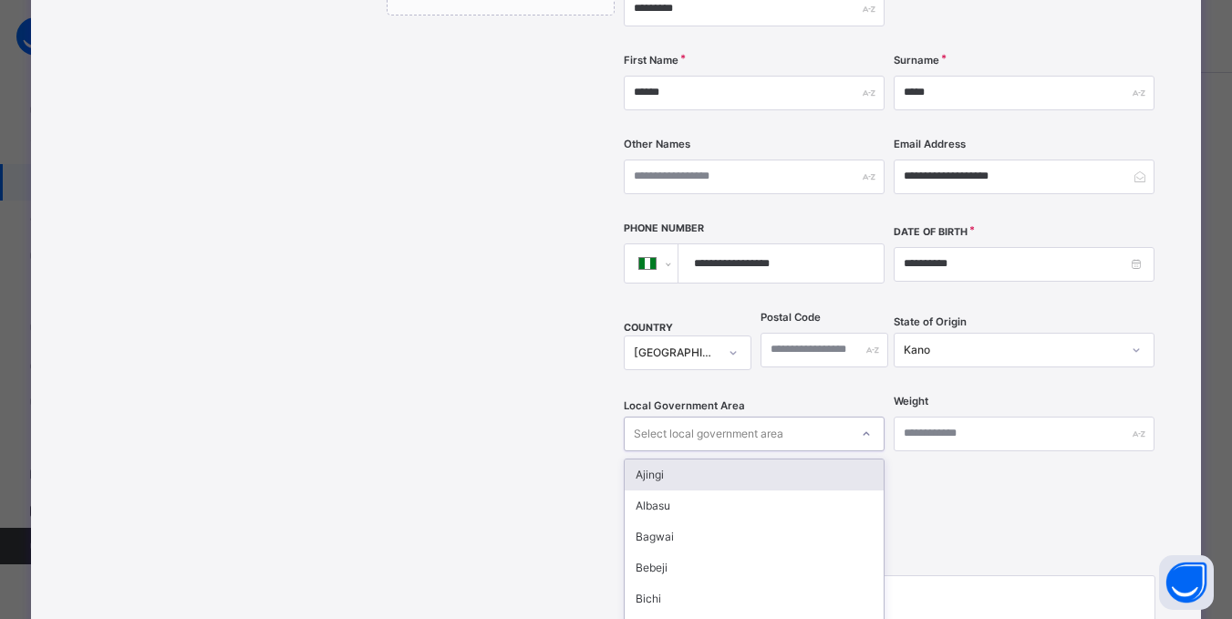
scroll to position [469, 0]
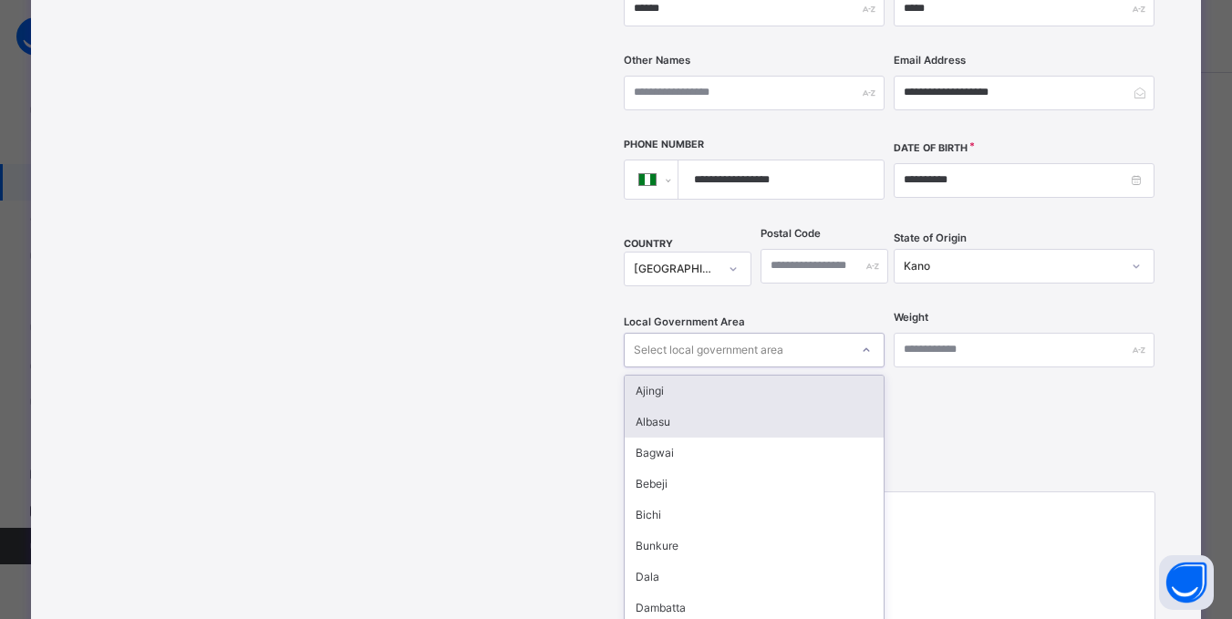
click at [867, 368] on div "option Ajingi focused, 1 of 44. 44 results available. Use Up and Down to choose…" at bounding box center [754, 350] width 261 height 35
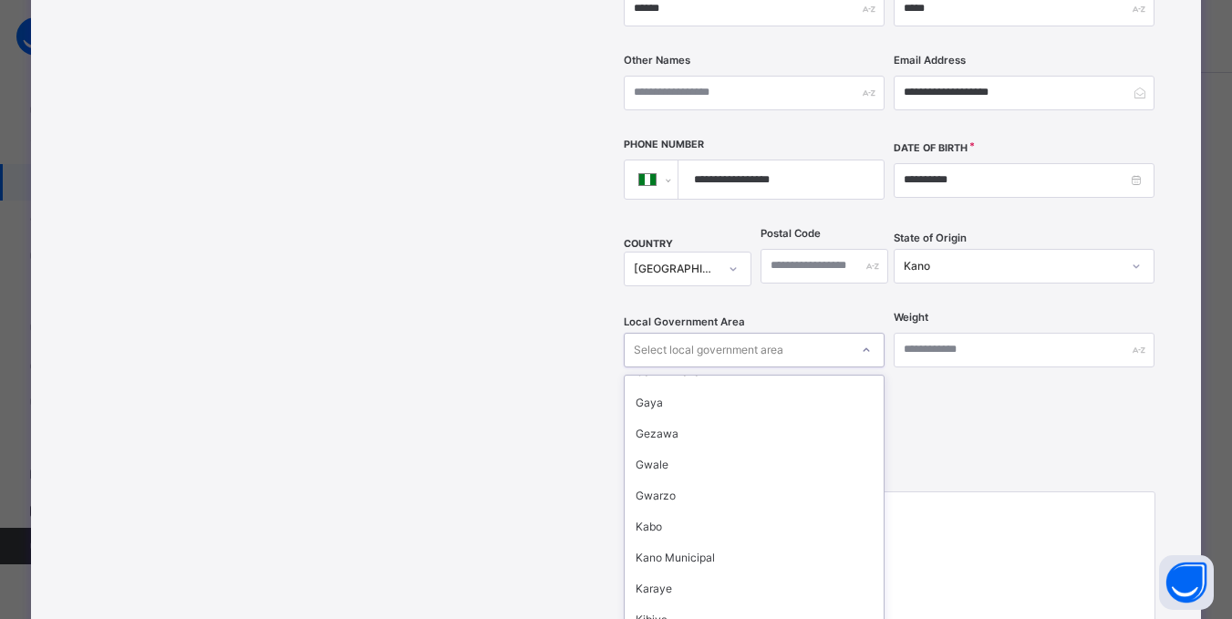
scroll to position [456, 0]
click at [664, 540] on div "Kano Municipal" at bounding box center [754, 555] width 259 height 31
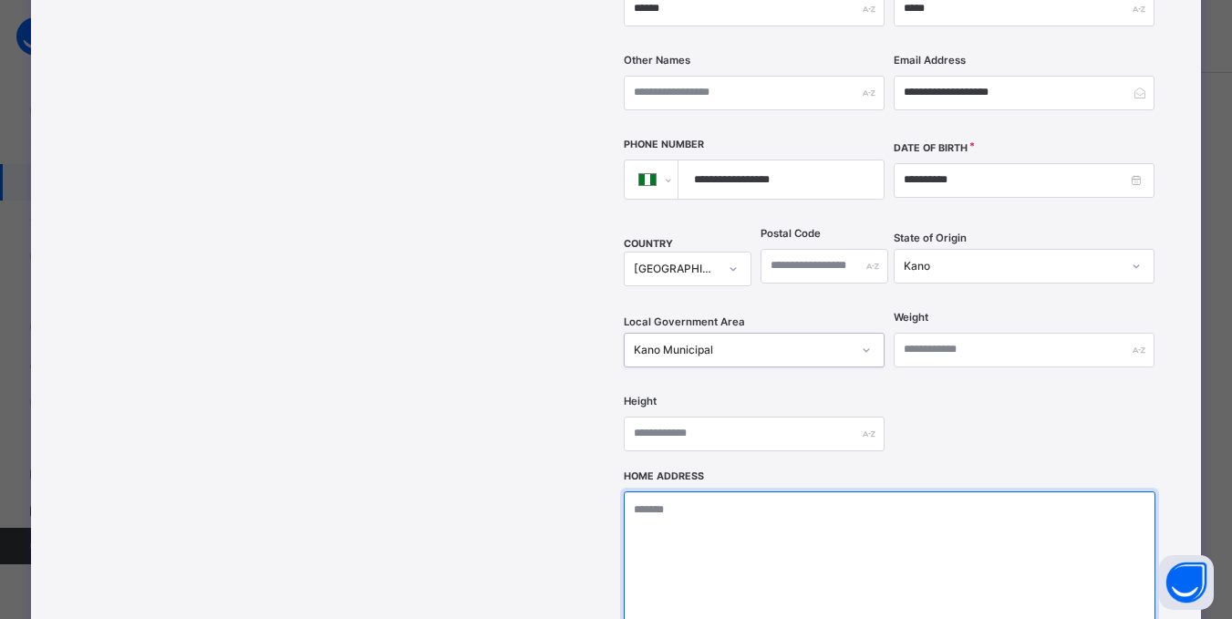
click at [745, 492] on textarea at bounding box center [890, 583] width 532 height 182
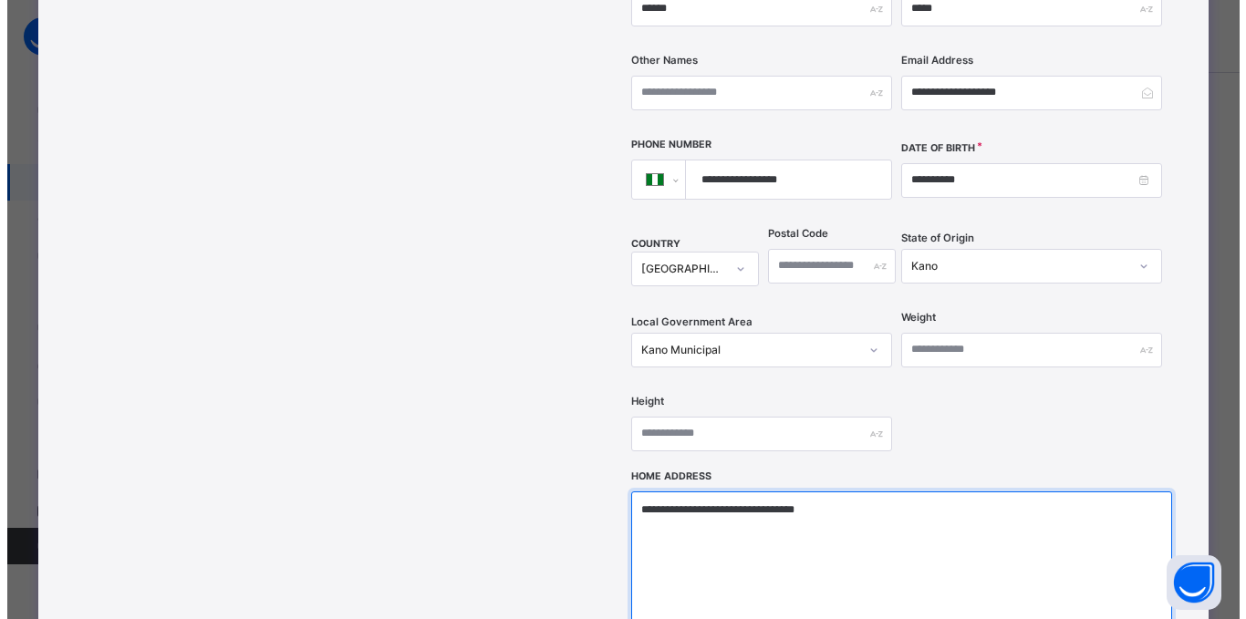
scroll to position [651, 0]
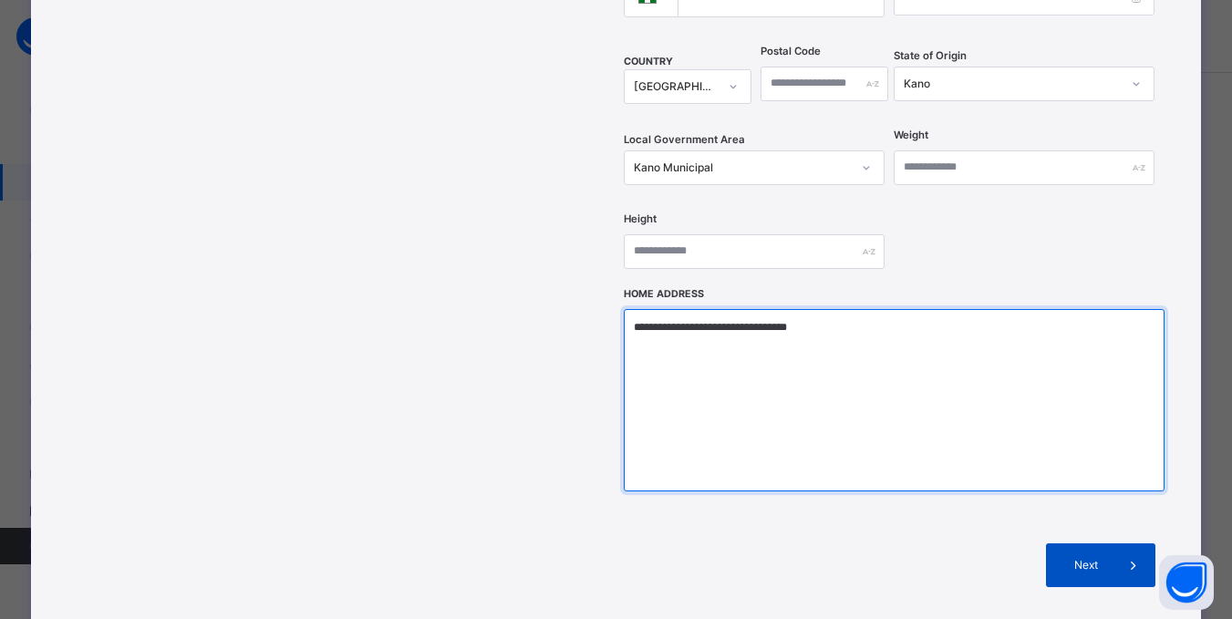
type textarea "**********"
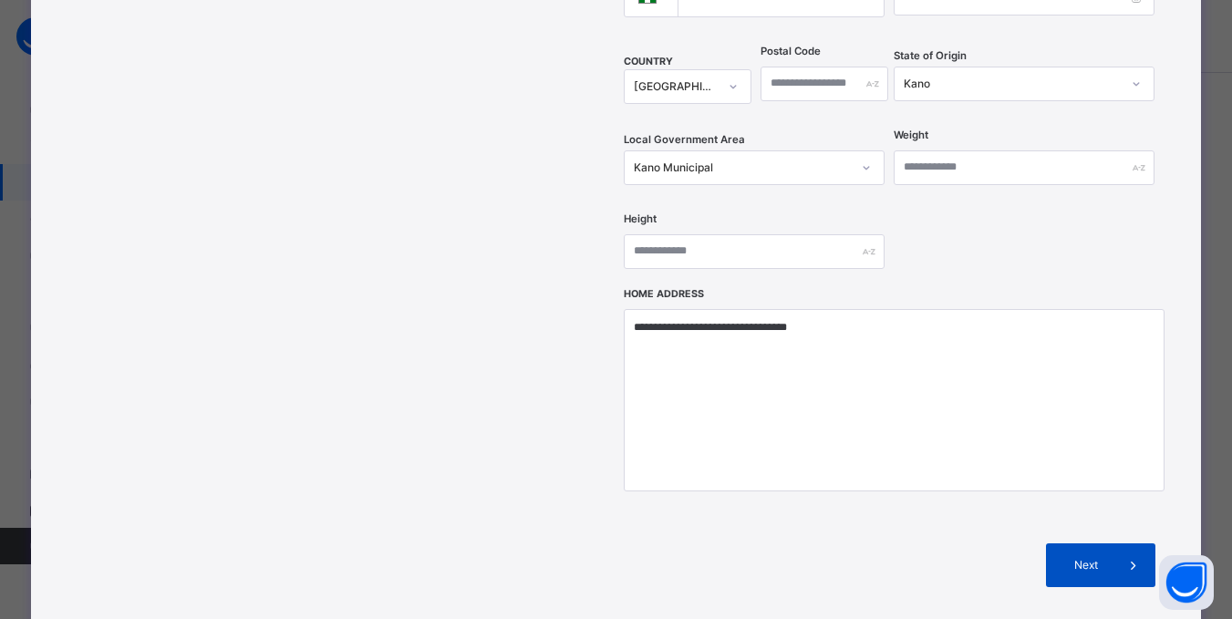
click at [1122, 544] on span at bounding box center [1134, 566] width 44 height 44
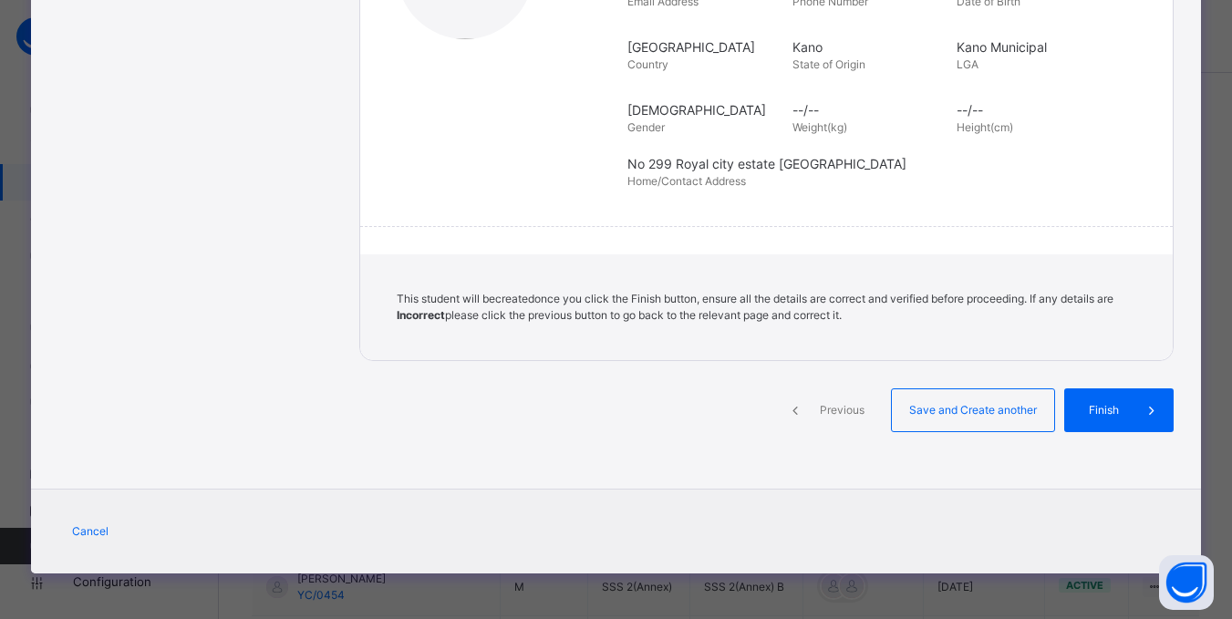
scroll to position [384, 0]
click at [1119, 411] on span "Finish" at bounding box center [1118, 410] width 52 height 16
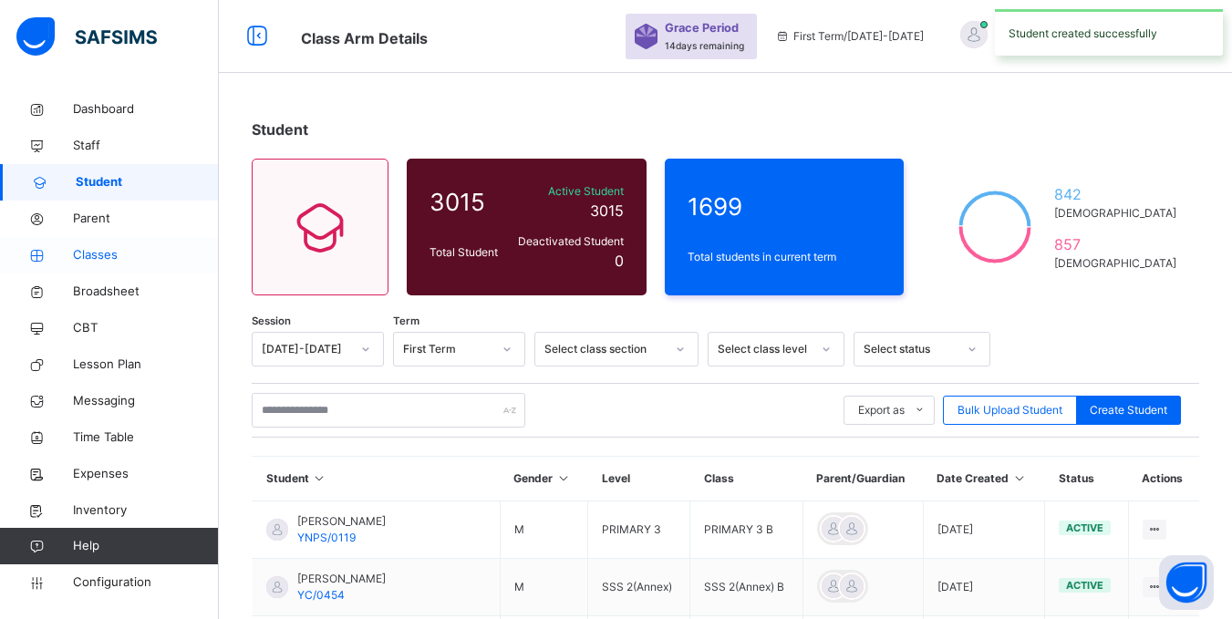
click at [100, 264] on span "Classes" at bounding box center [146, 255] width 146 height 18
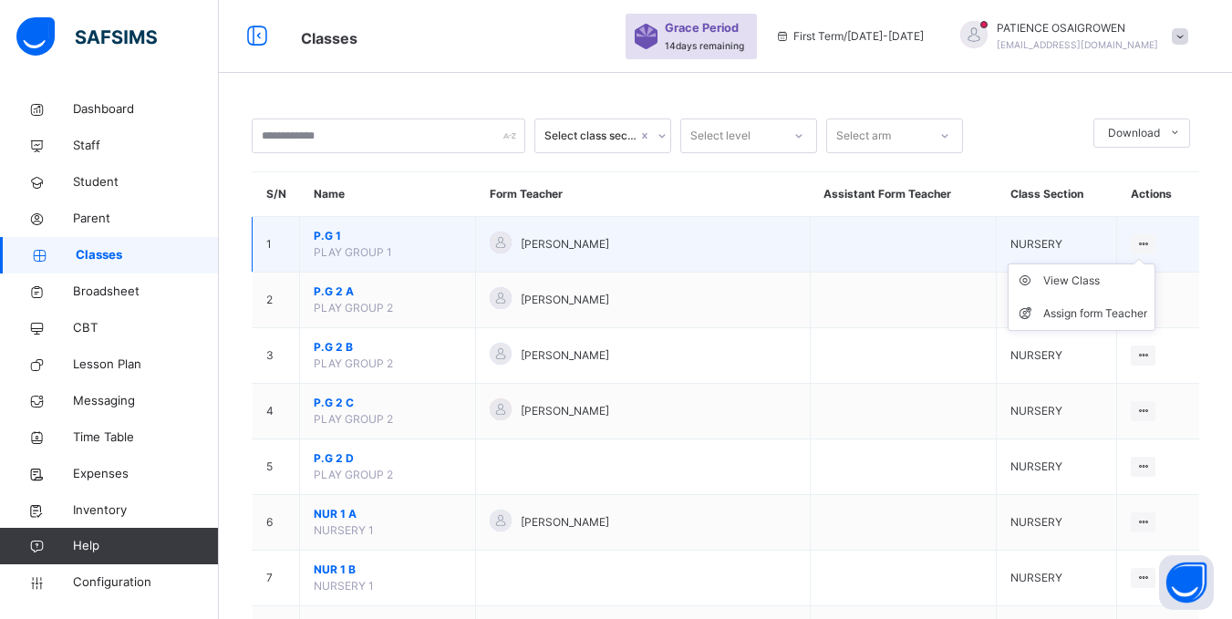
click at [1156, 264] on ul "View Class Assign form Teacher" at bounding box center [1082, 298] width 148 height 68
click at [1090, 282] on div "View Class" at bounding box center [1096, 281] width 104 height 18
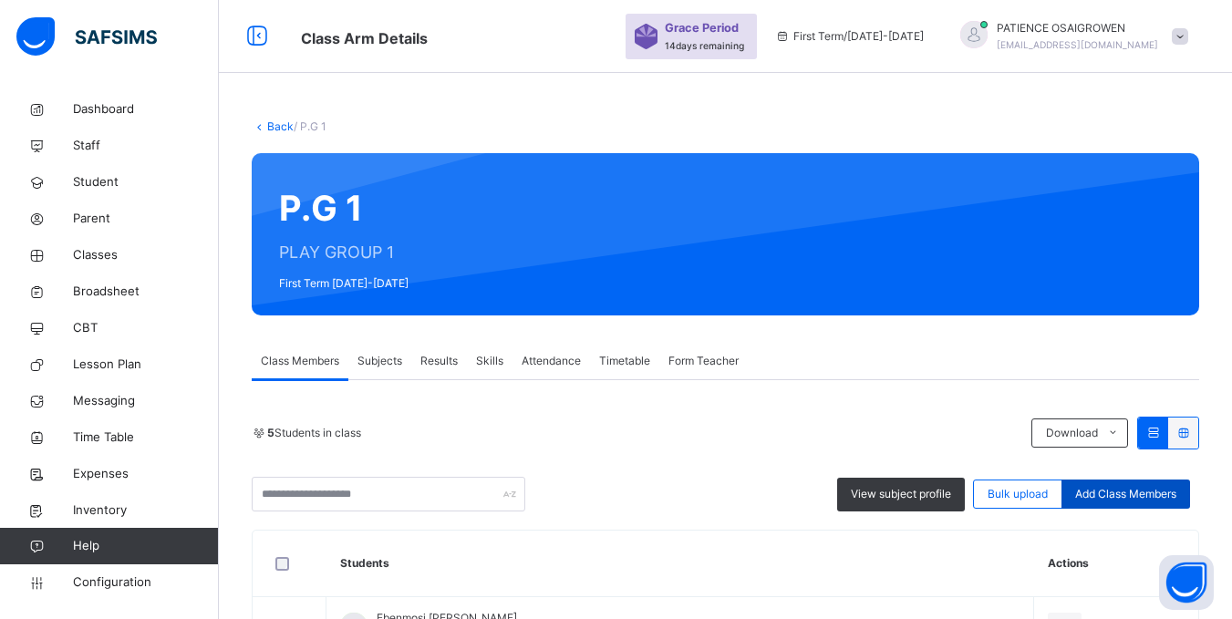
click at [1153, 498] on span "Add Class Members" at bounding box center [1126, 494] width 101 height 16
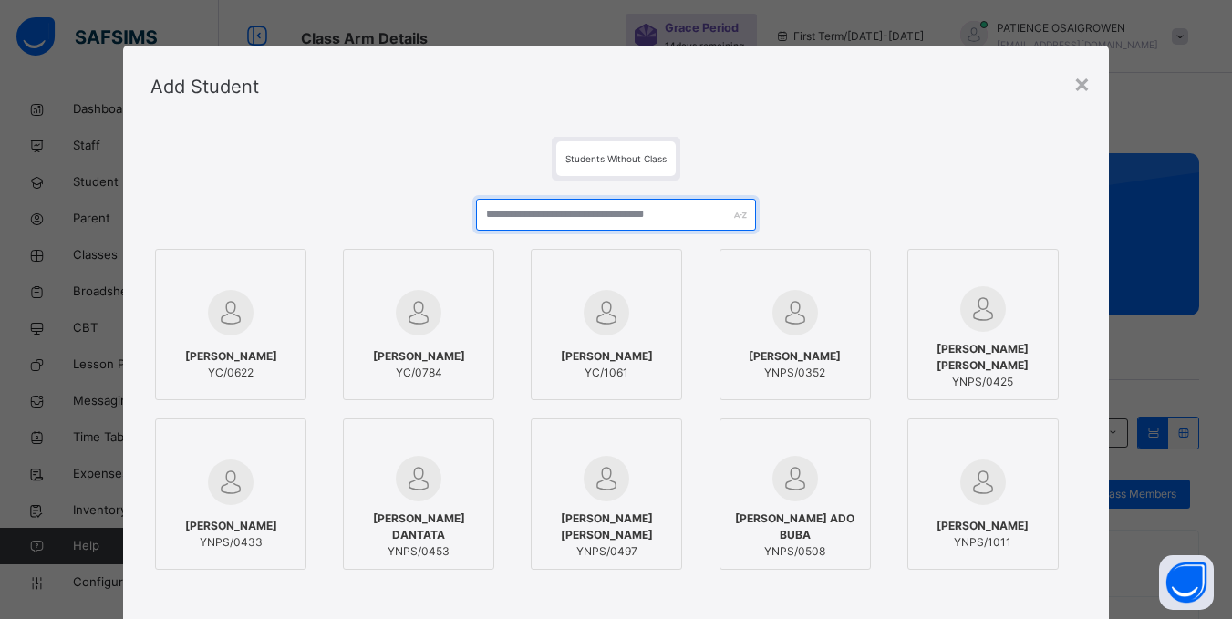
click at [635, 213] on input "text" at bounding box center [615, 215] width 279 height 32
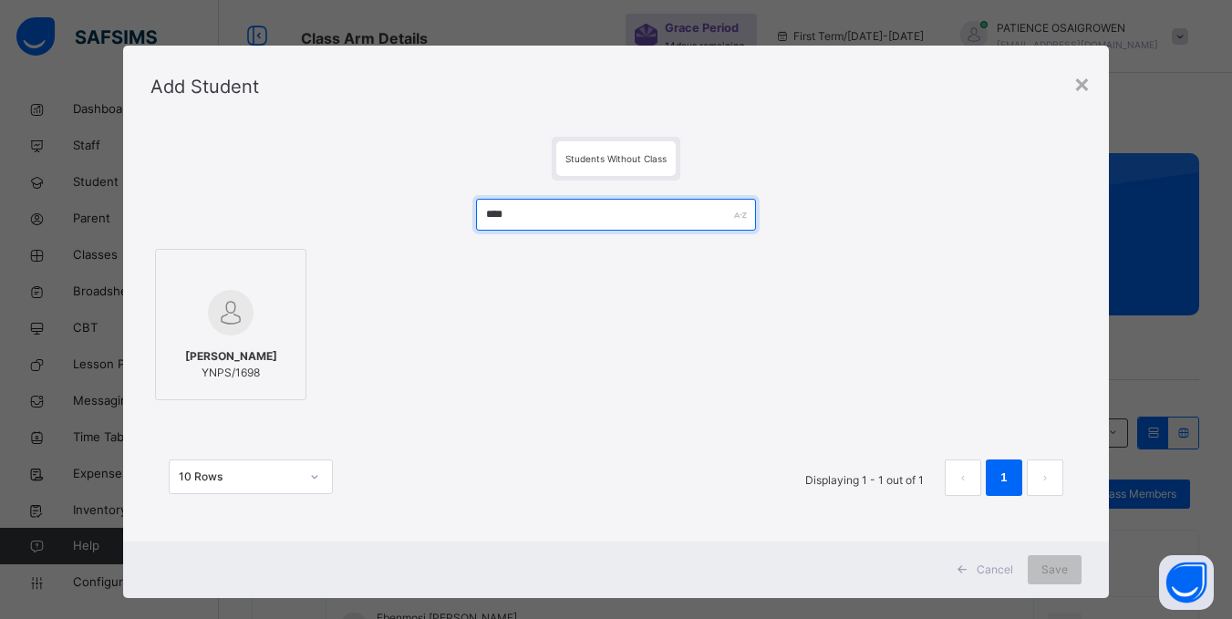
type input "****"
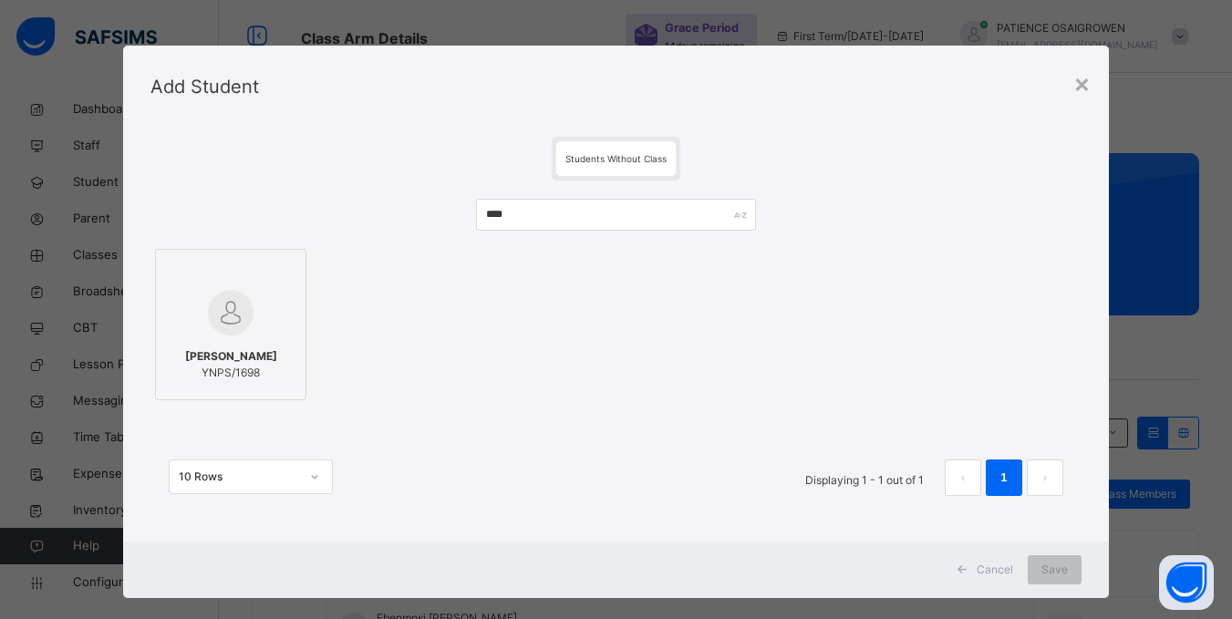
click at [231, 354] on span "[PERSON_NAME]" at bounding box center [231, 356] width 92 height 16
click at [1063, 575] on span "Save" at bounding box center [1067, 570] width 26 height 16
